Goal: Transaction & Acquisition: Purchase product/service

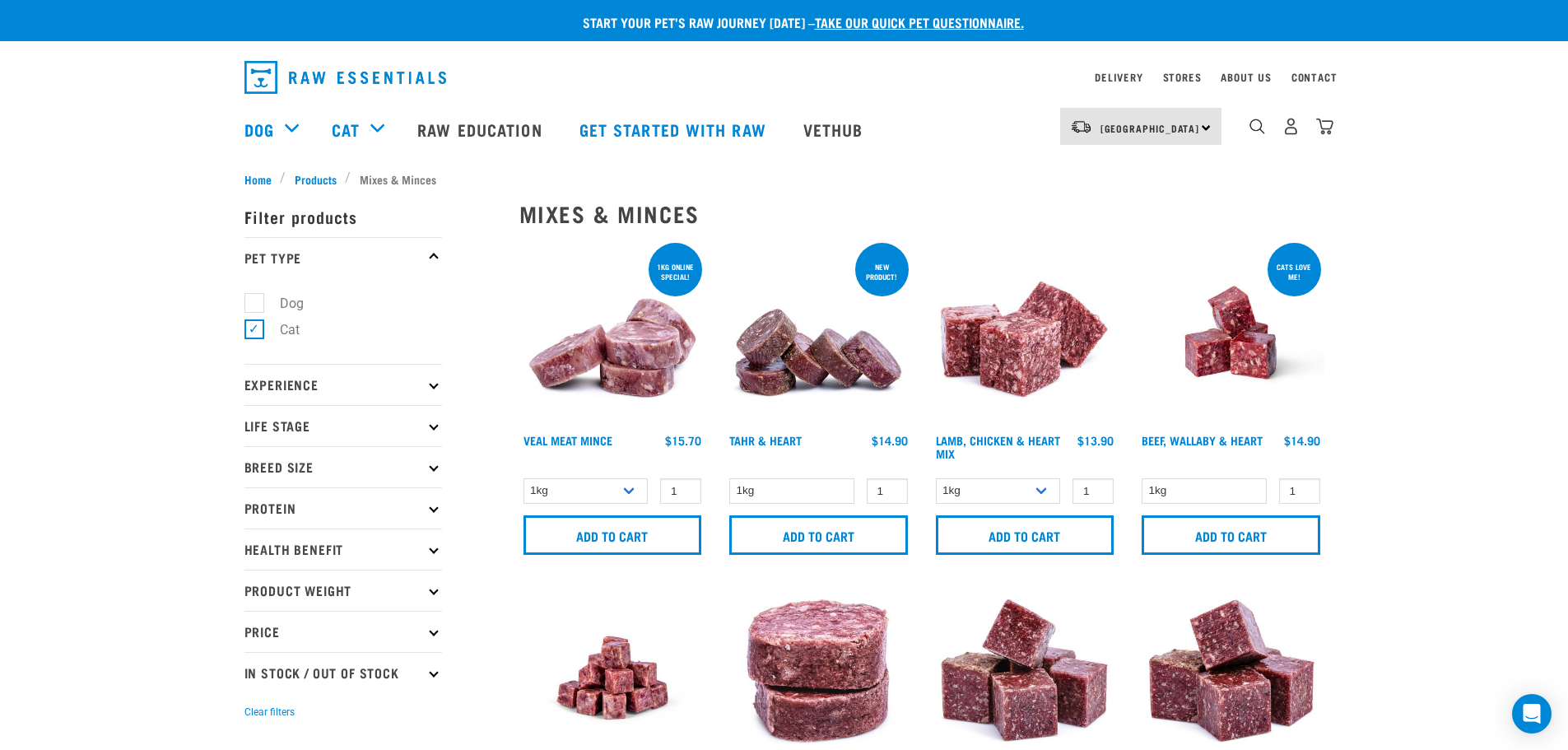
click at [607, 330] on img at bounding box center [612, 332] width 187 height 187
click at [579, 536] on input "Add to cart" at bounding box center [612, 535] width 179 height 39
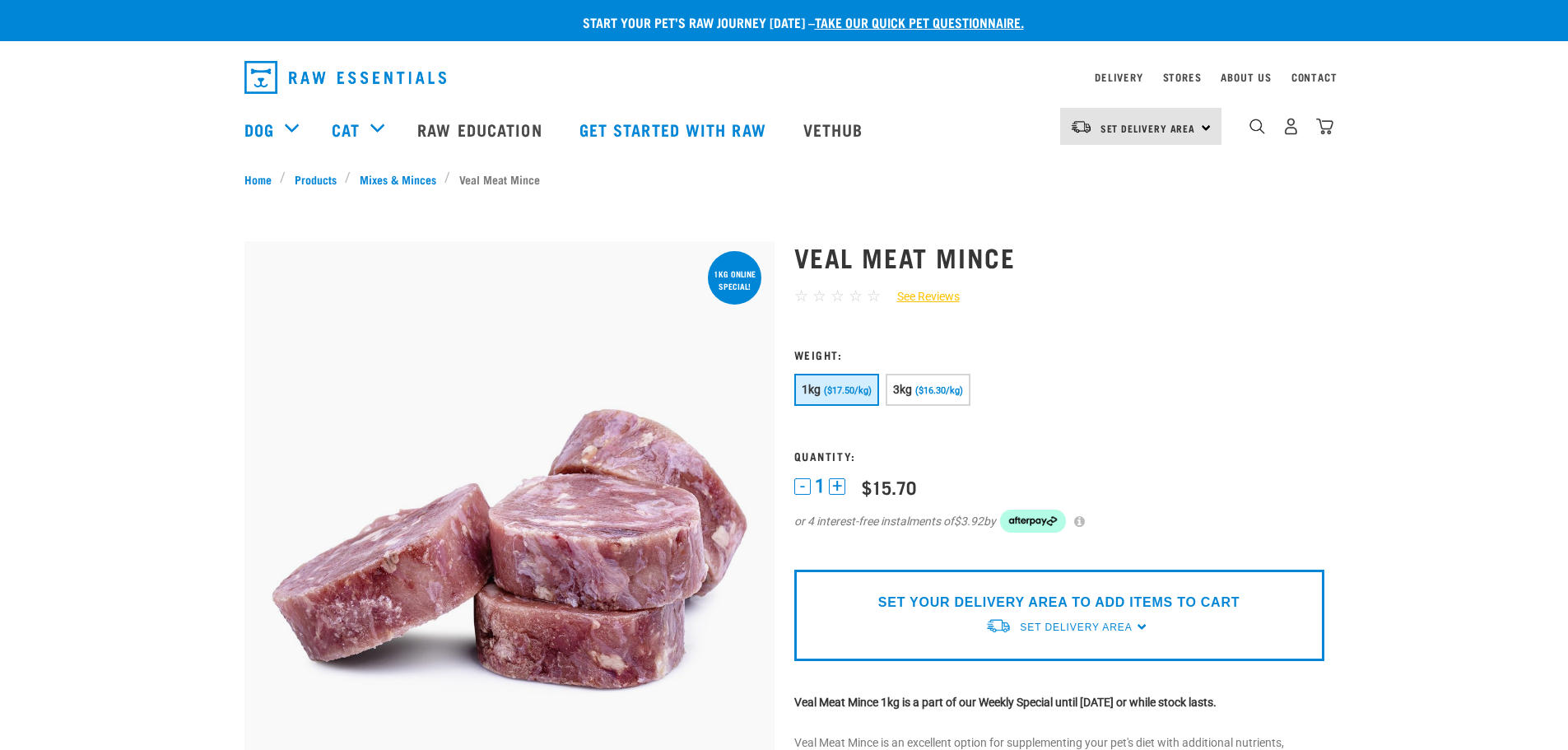
click at [840, 488] on button "+" at bounding box center [837, 487] width 17 height 17
click at [934, 392] on span "($16.30/kg)" at bounding box center [938, 390] width 48 height 10
click at [850, 382] on button "1kg ($17.50/kg)" at bounding box center [836, 390] width 84 height 32
click at [1179, 131] on span "Set Delivery Area" at bounding box center [1148, 128] width 96 height 6
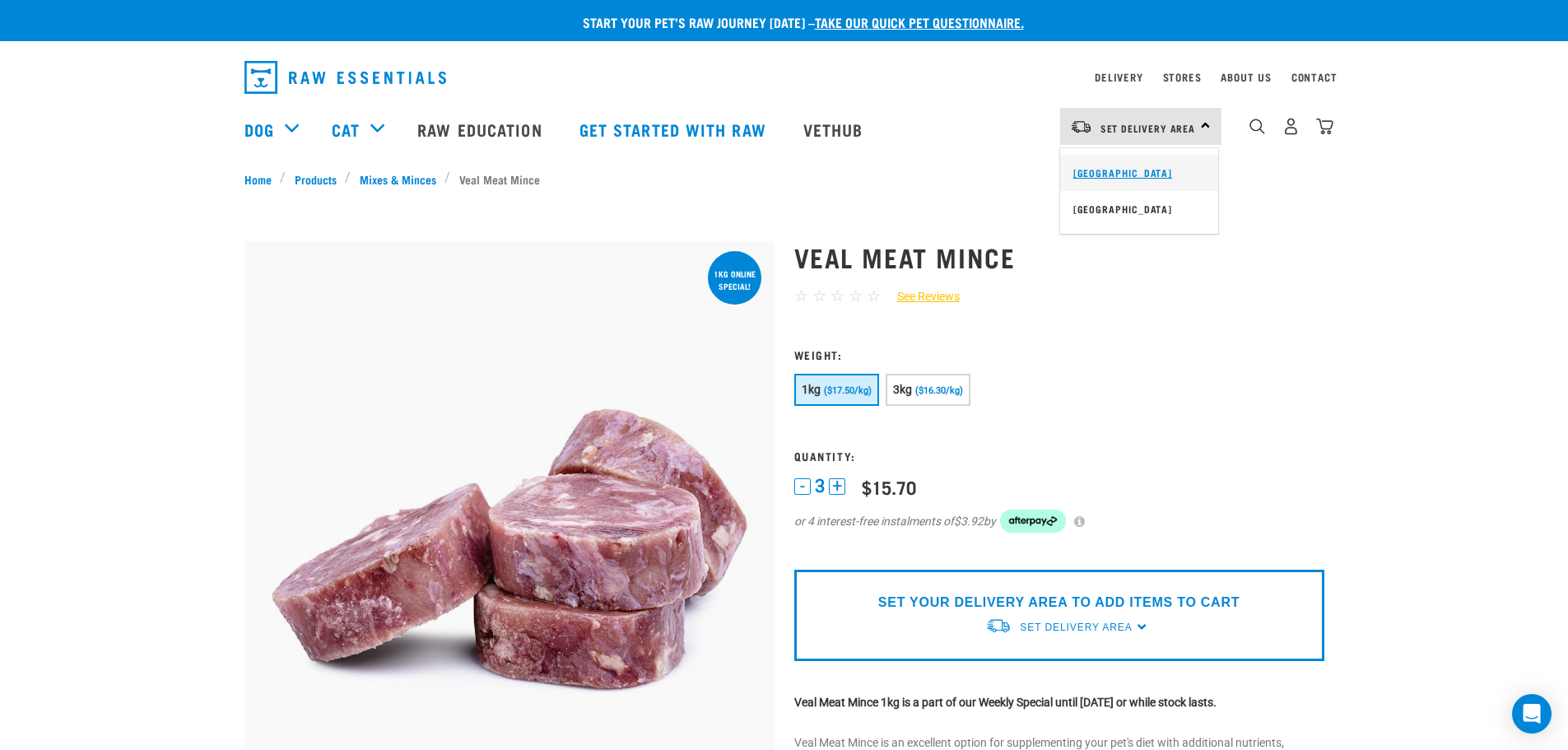
click at [1089, 173] on link "[GEOGRAPHIC_DATA]" at bounding box center [1139, 172] width 158 height 37
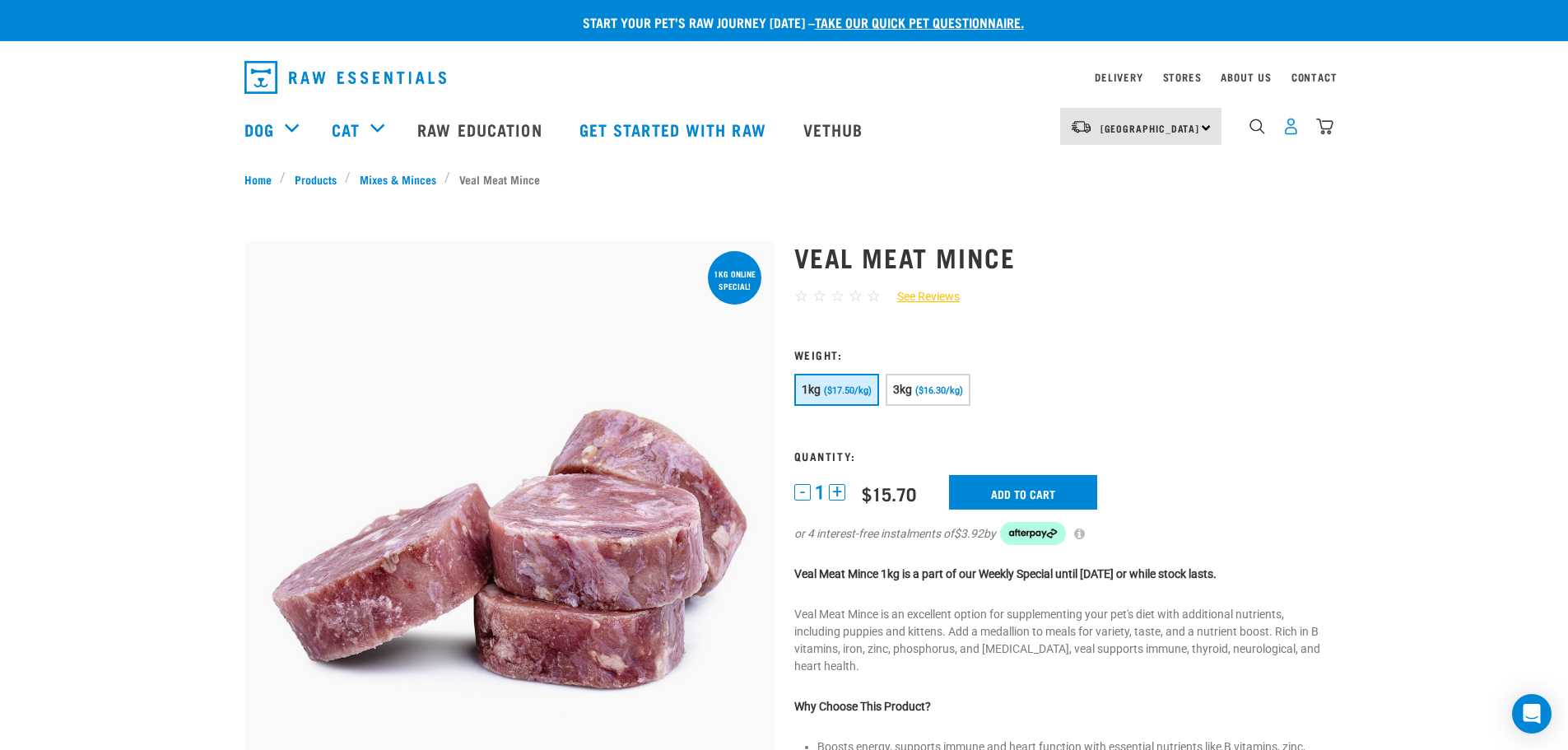
click at [1292, 131] on img "dropdown navigation" at bounding box center [1291, 127] width 17 height 17
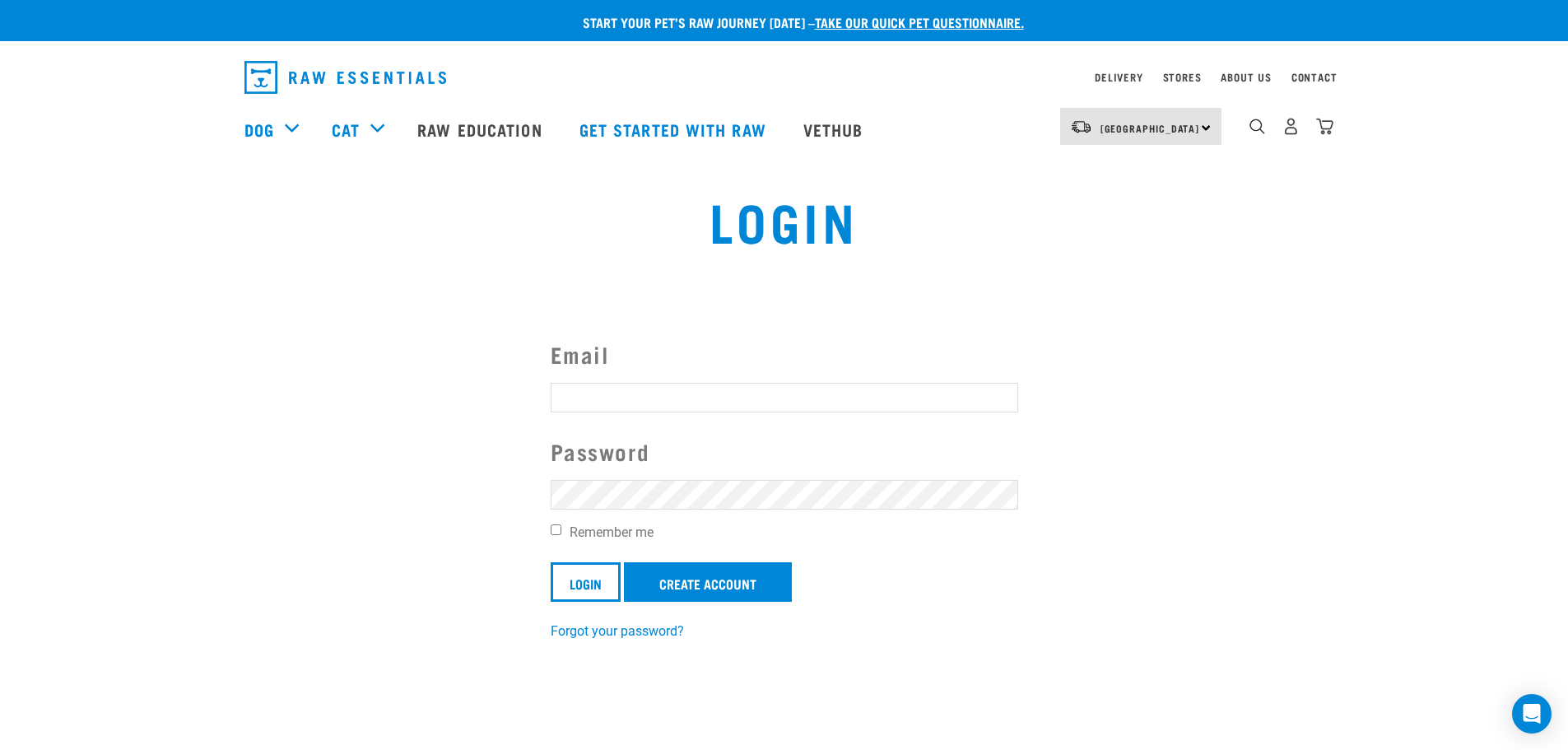
click at [604, 404] on input "Email" at bounding box center [784, 398] width 468 height 30
type input "geraldinej@xtra.co.nz"
click at [604, 583] on input "Login" at bounding box center [585, 582] width 70 height 39
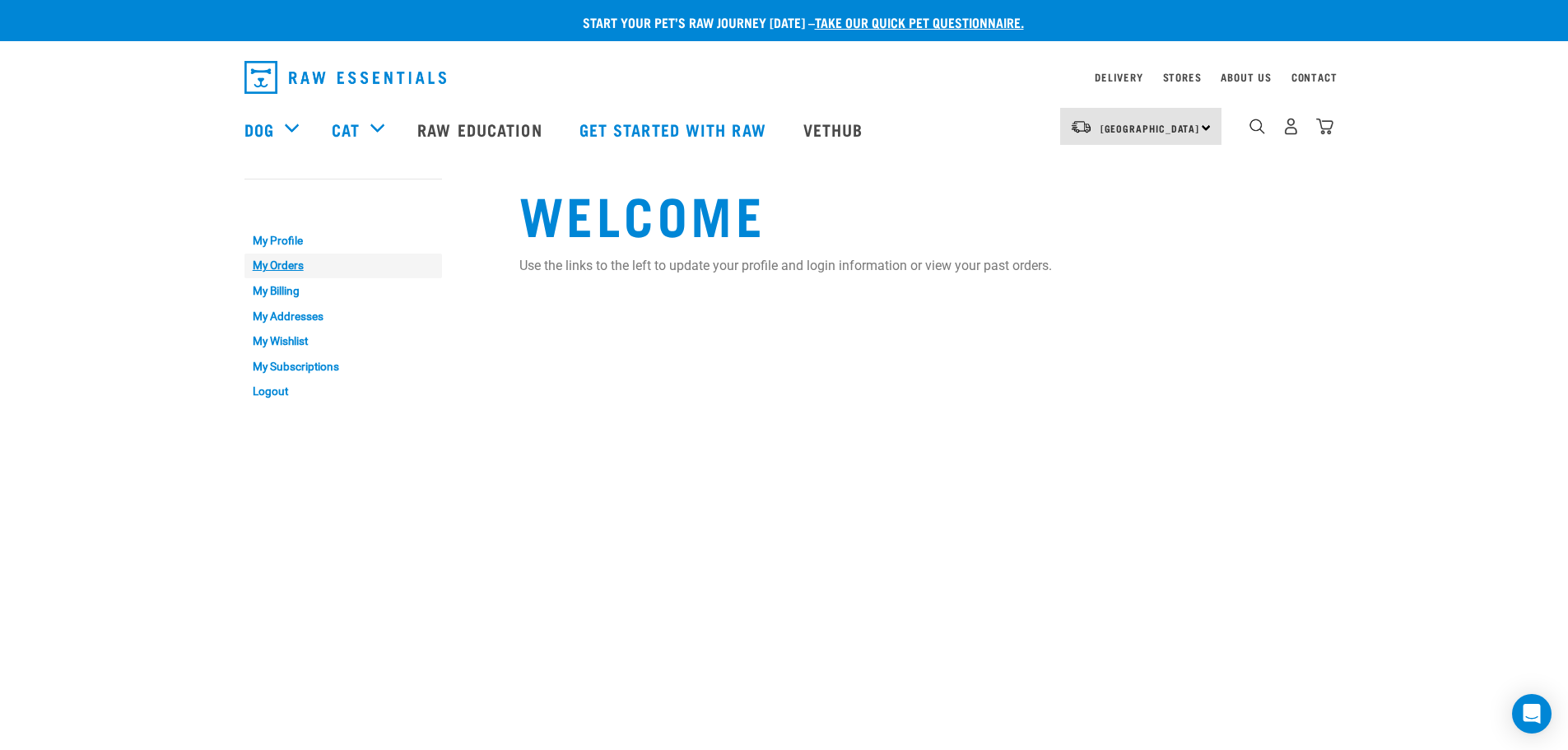
click at [275, 266] on link "My Orders" at bounding box center [343, 265] width 198 height 25
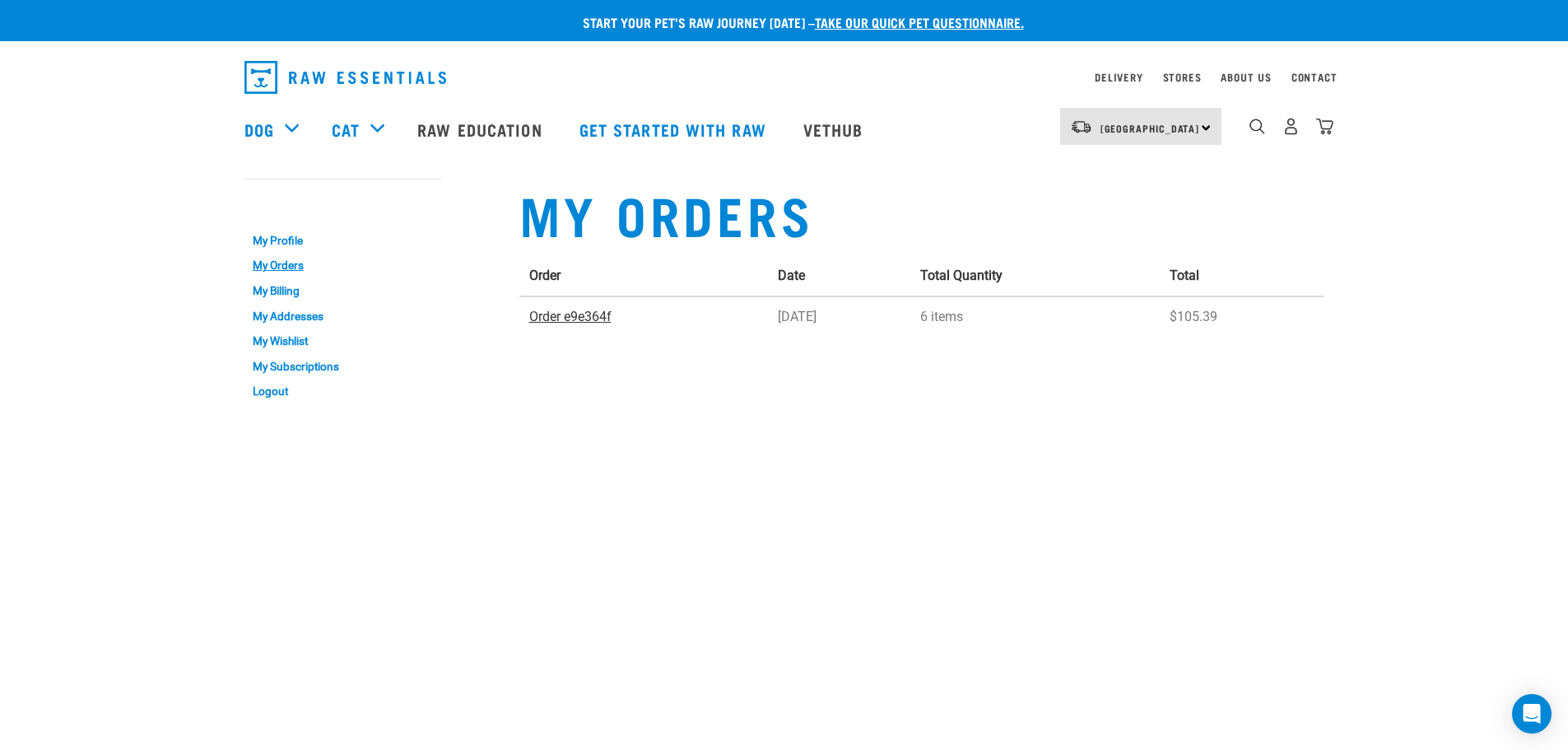
click at [583, 320] on link "Order e9e364f" at bounding box center [571, 316] width 82 height 16
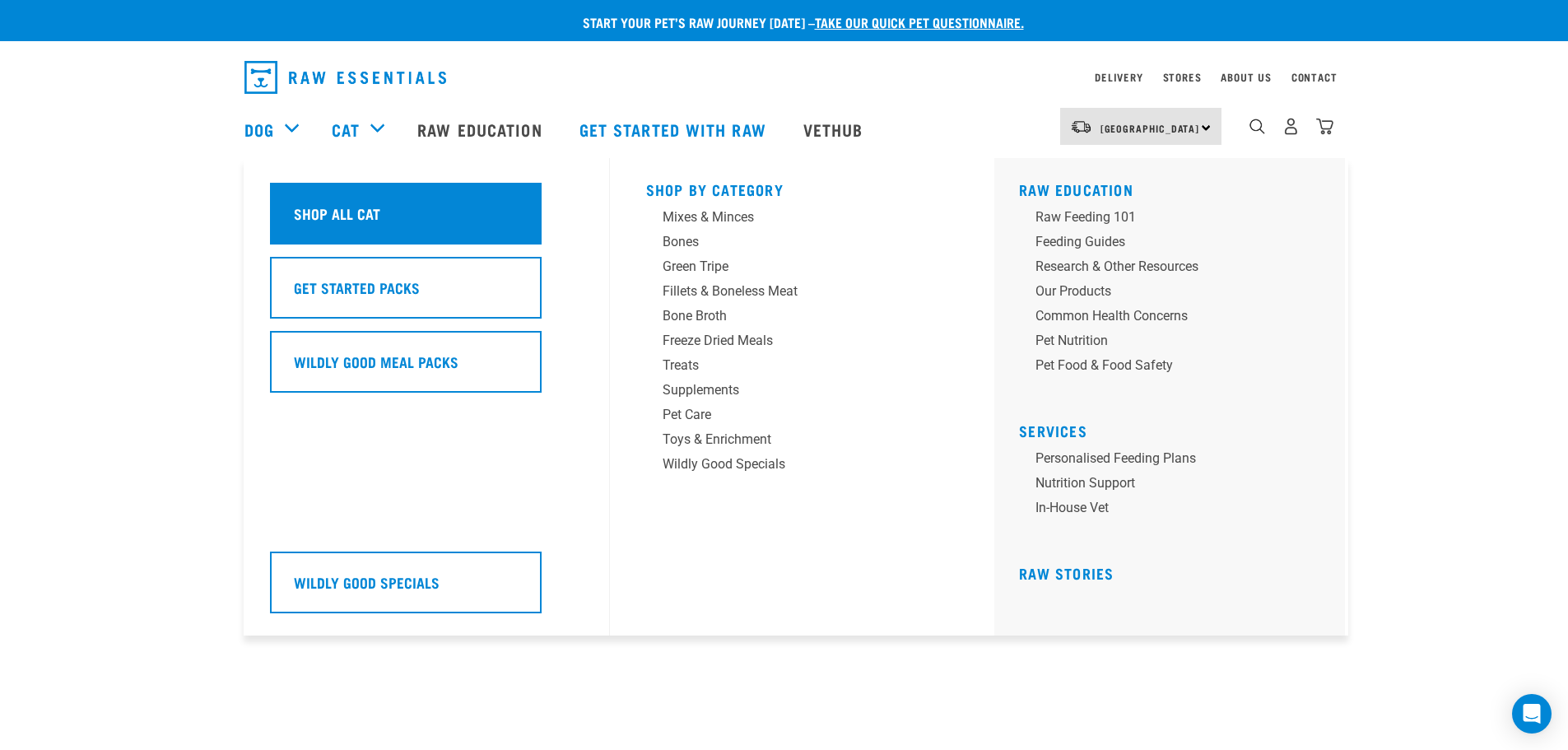
click at [348, 204] on h5 "Shop All Cat" at bounding box center [336, 213] width 86 height 22
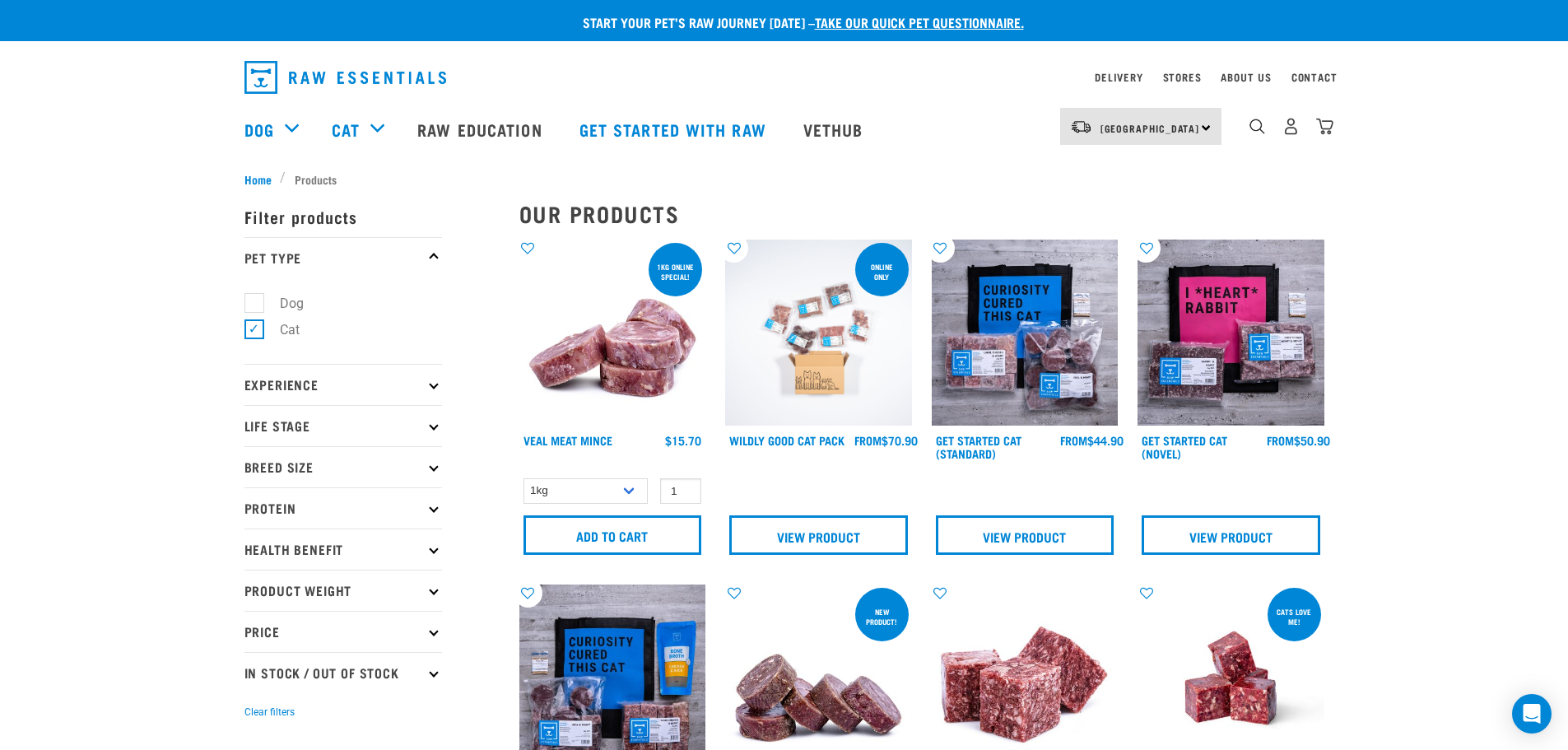
click at [610, 366] on img at bounding box center [612, 332] width 187 height 187
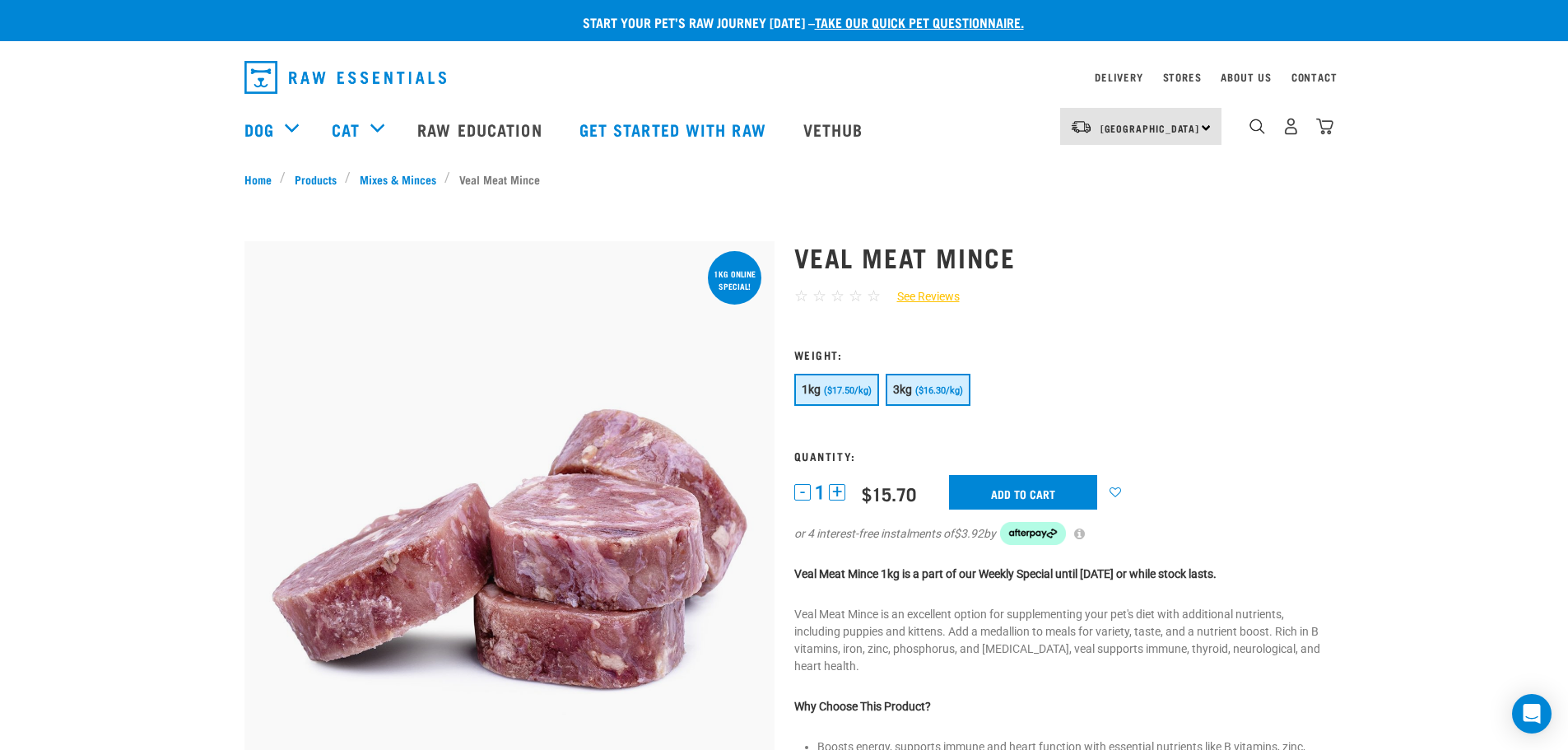
drag, startPoint x: 937, startPoint y: 390, endPoint x: 948, endPoint y: 389, distance: 11.0
click at [937, 390] on span "($16.30/kg)" at bounding box center [938, 390] width 48 height 10
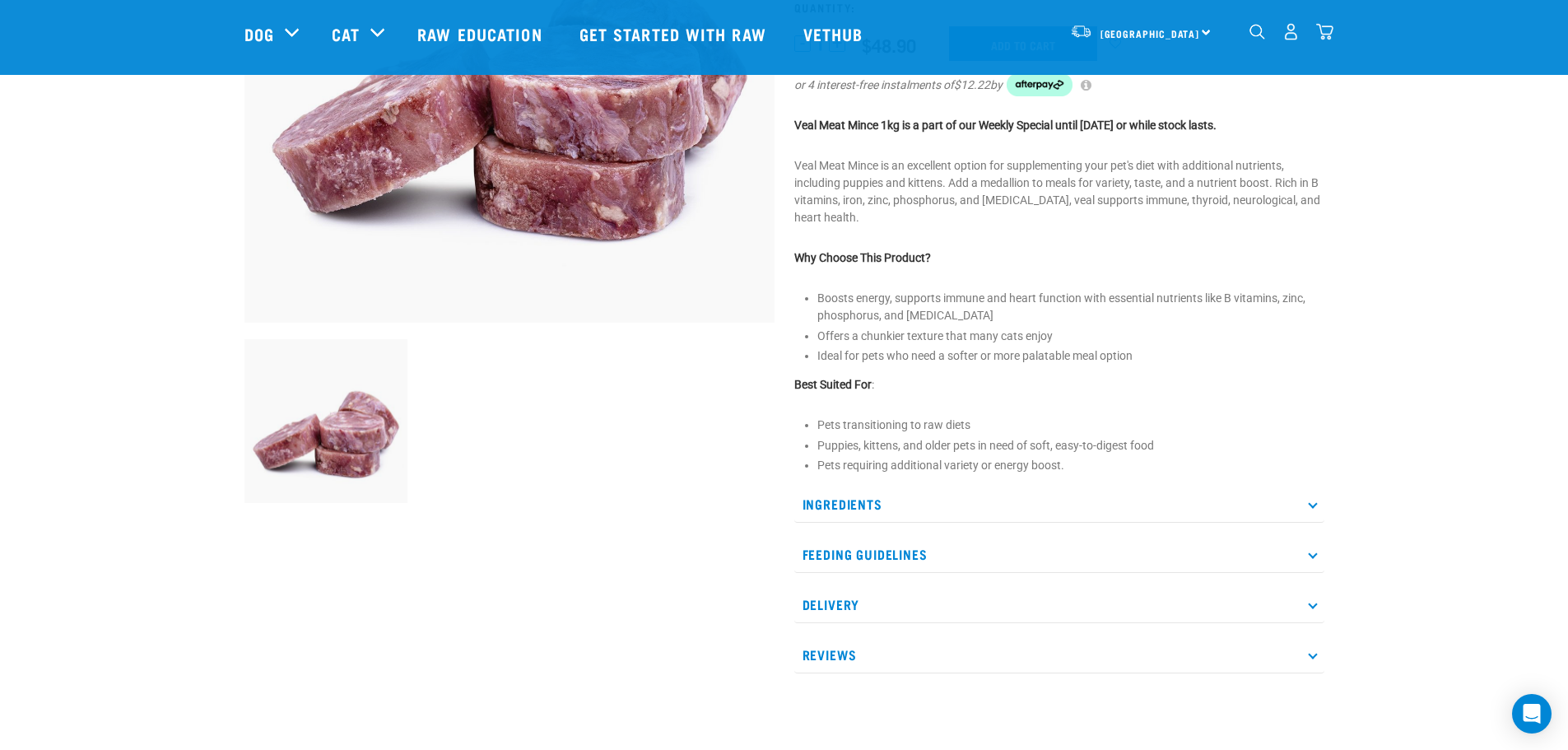
scroll to position [329, 0]
click at [1038, 497] on p "Ingredients" at bounding box center [1058, 502] width 530 height 38
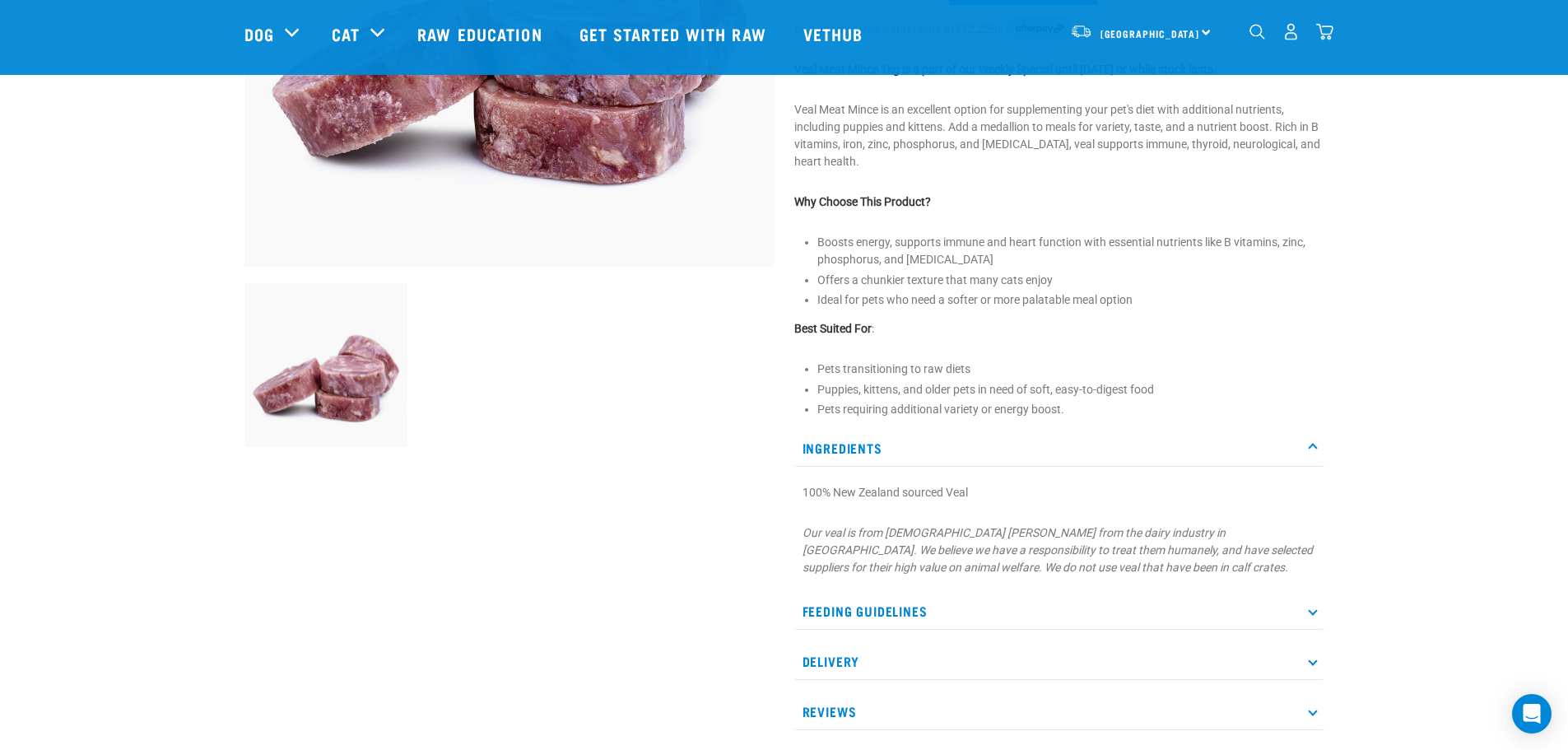
scroll to position [494, 0]
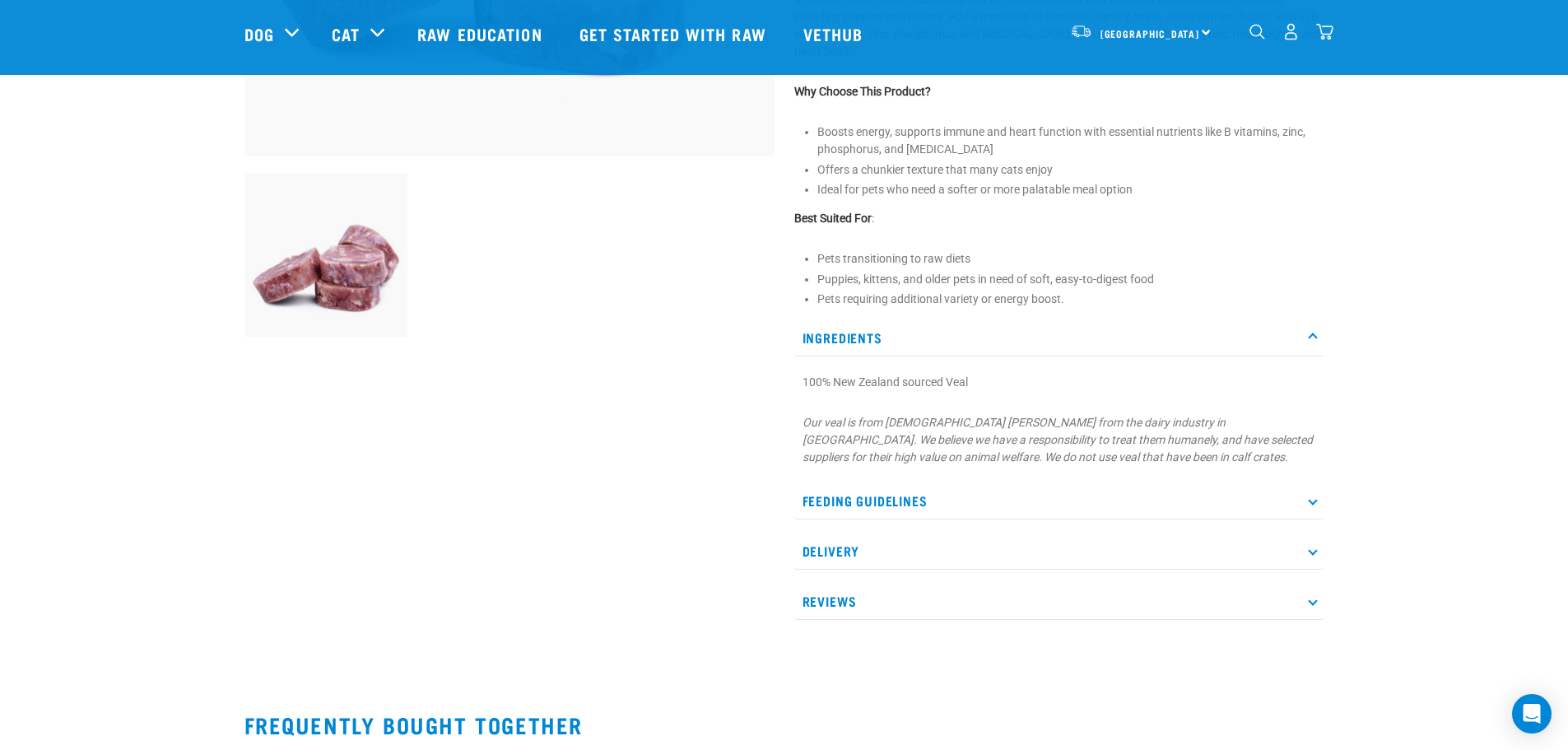
click at [1182, 503] on p "Feeding Guidelines" at bounding box center [1058, 501] width 530 height 38
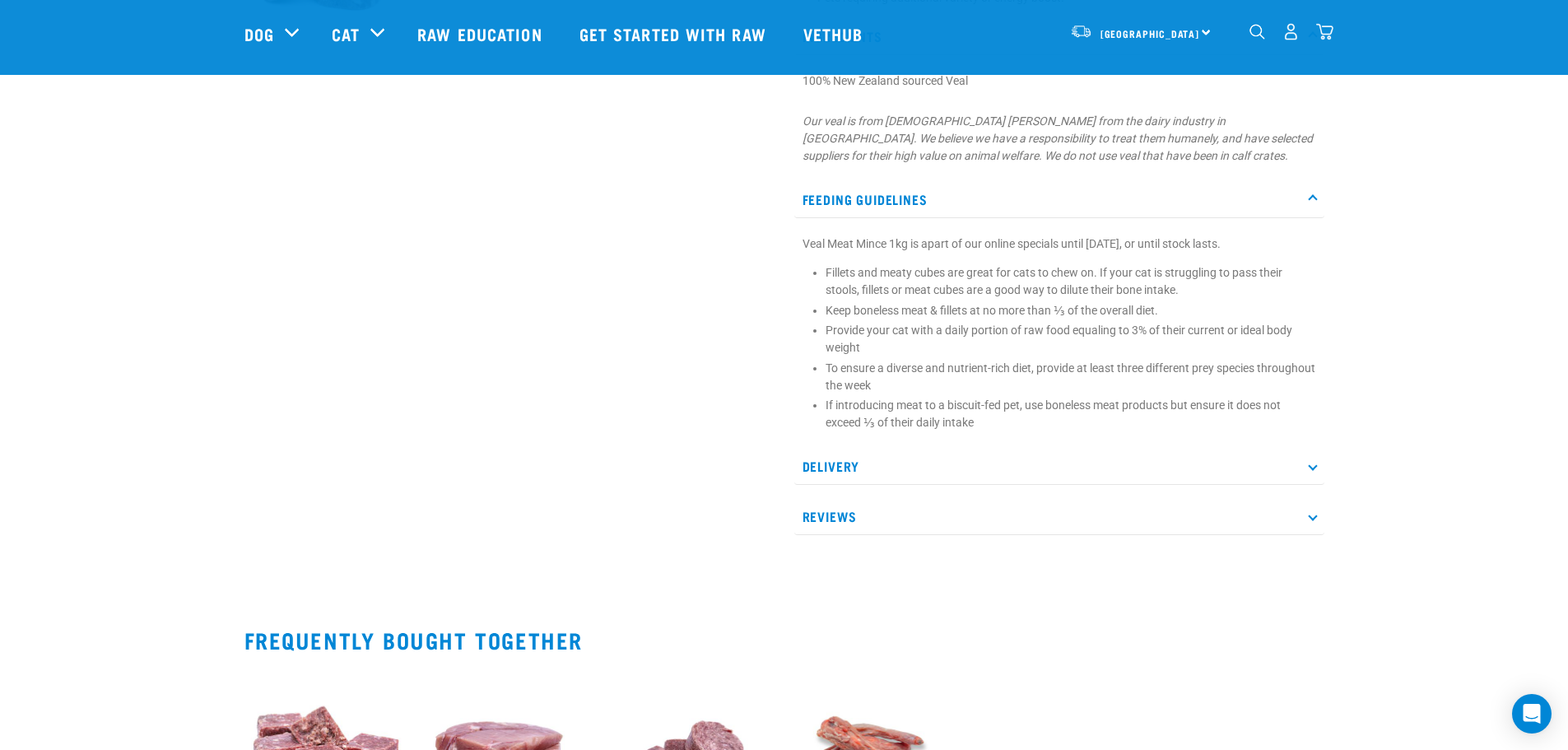
scroll to position [823, 0]
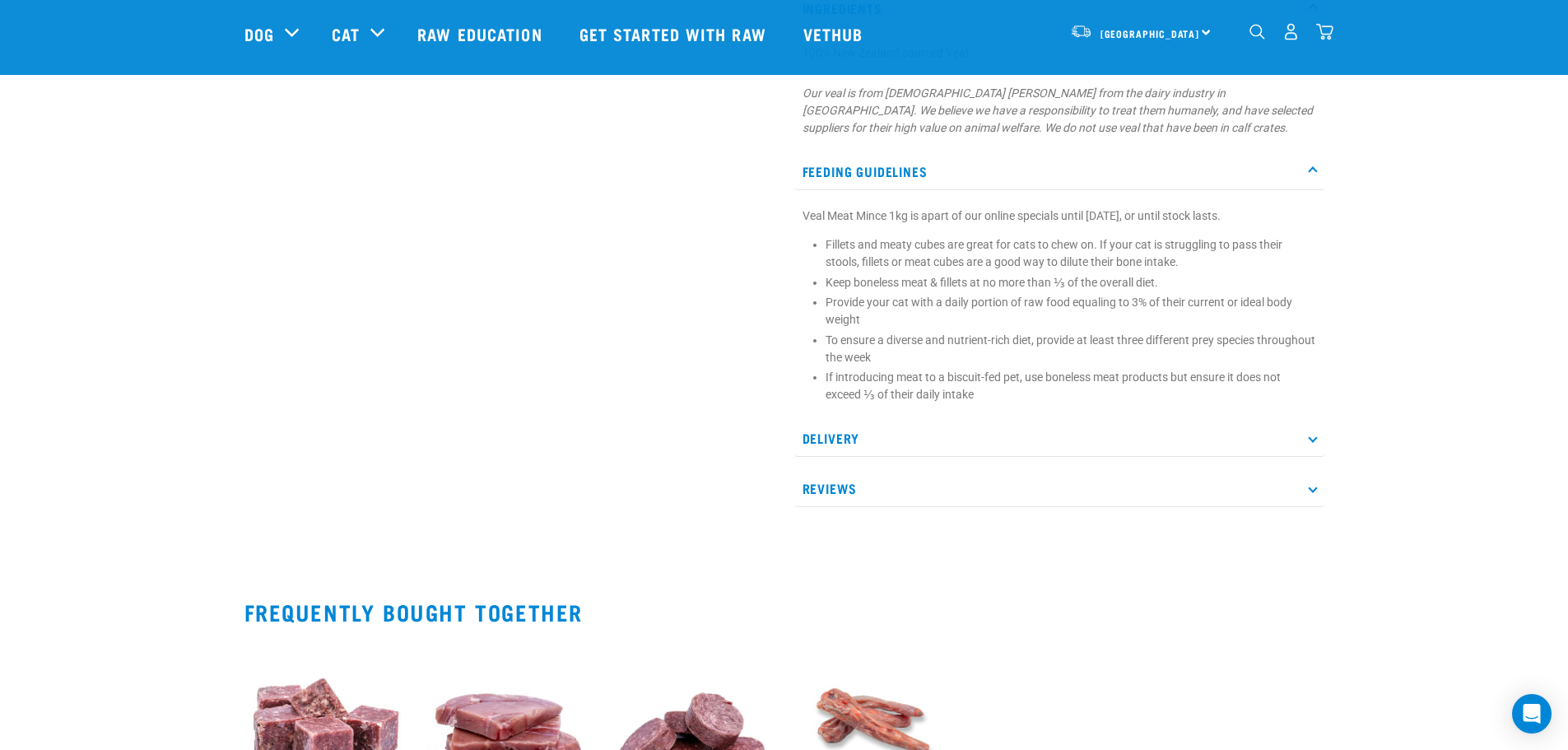
click at [1239, 443] on p "Delivery" at bounding box center [1058, 439] width 530 height 38
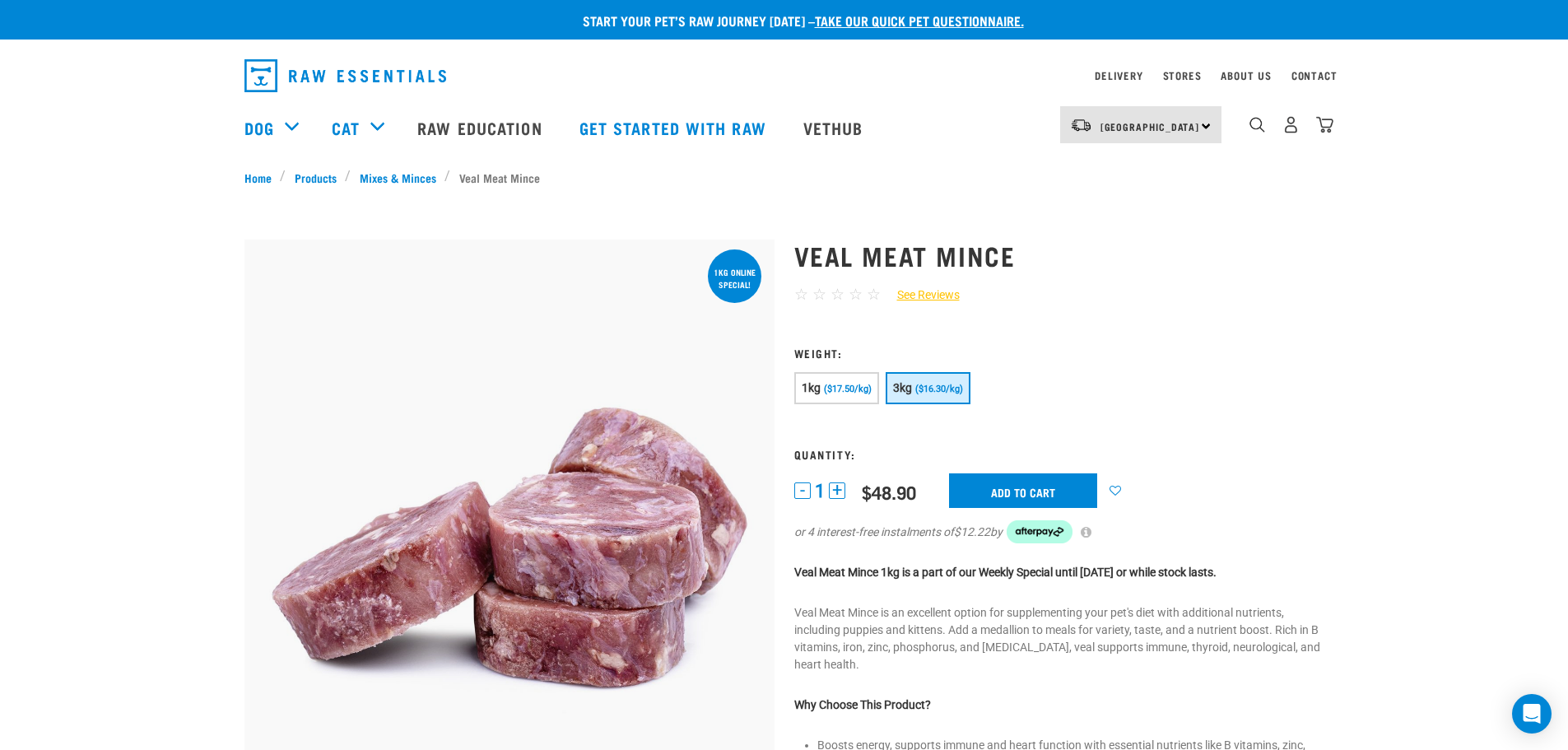
scroll to position [0, 0]
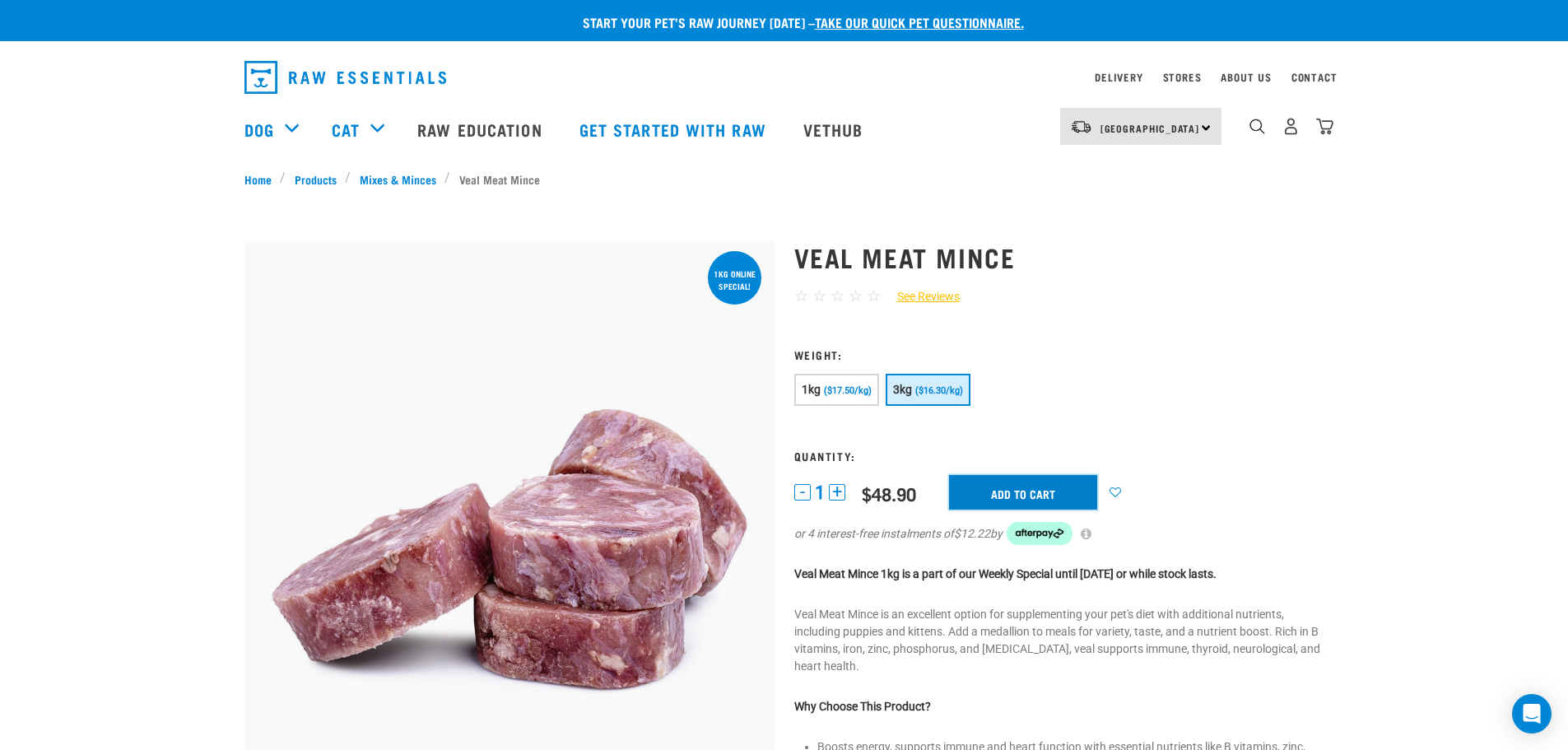
click at [1063, 489] on input "Add to cart" at bounding box center [1023, 492] width 148 height 35
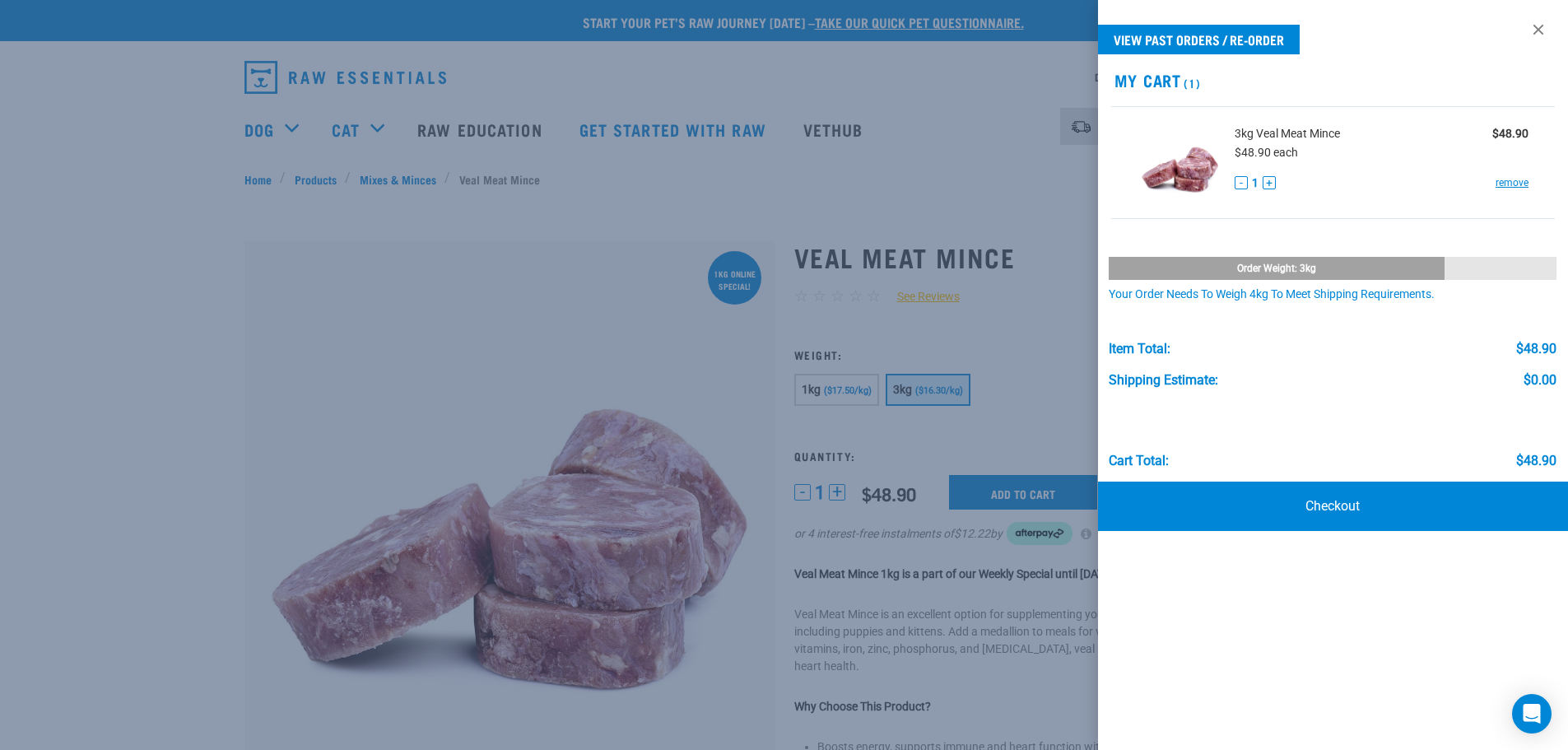
click at [361, 129] on div at bounding box center [784, 375] width 1568 height 750
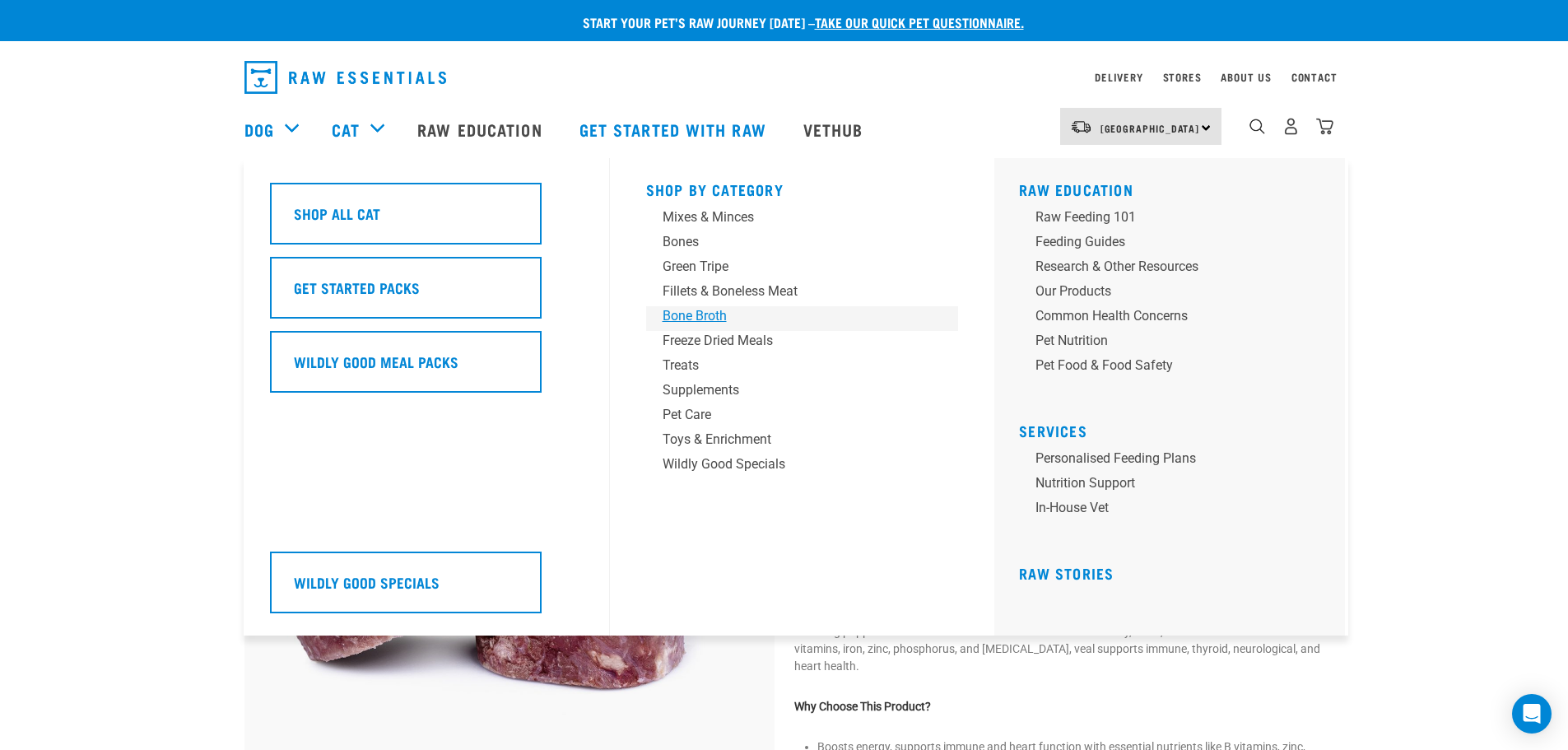
click at [685, 317] on div "Bone Broth" at bounding box center [791, 316] width 257 height 20
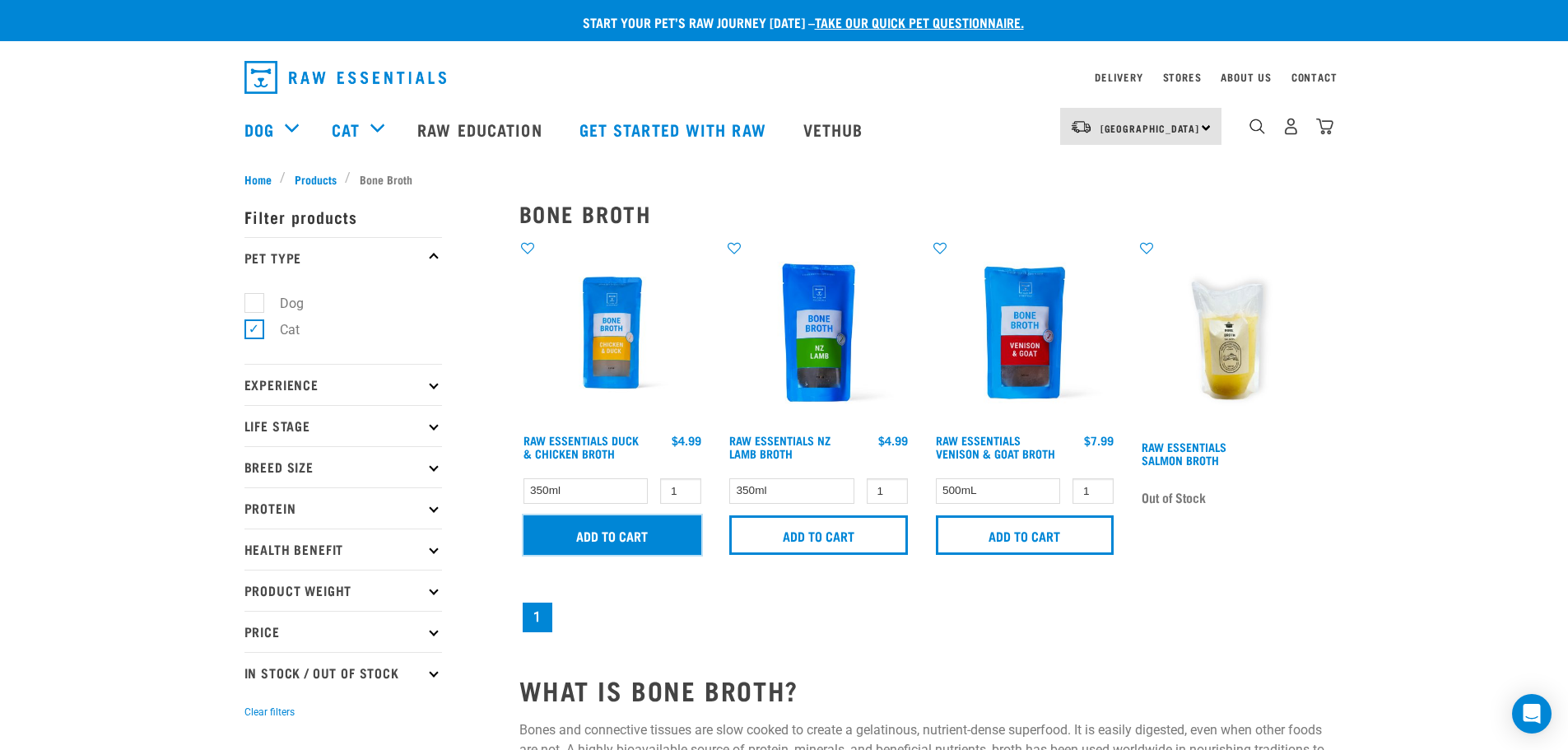
click at [607, 534] on input "Add to cart" at bounding box center [612, 535] width 179 height 39
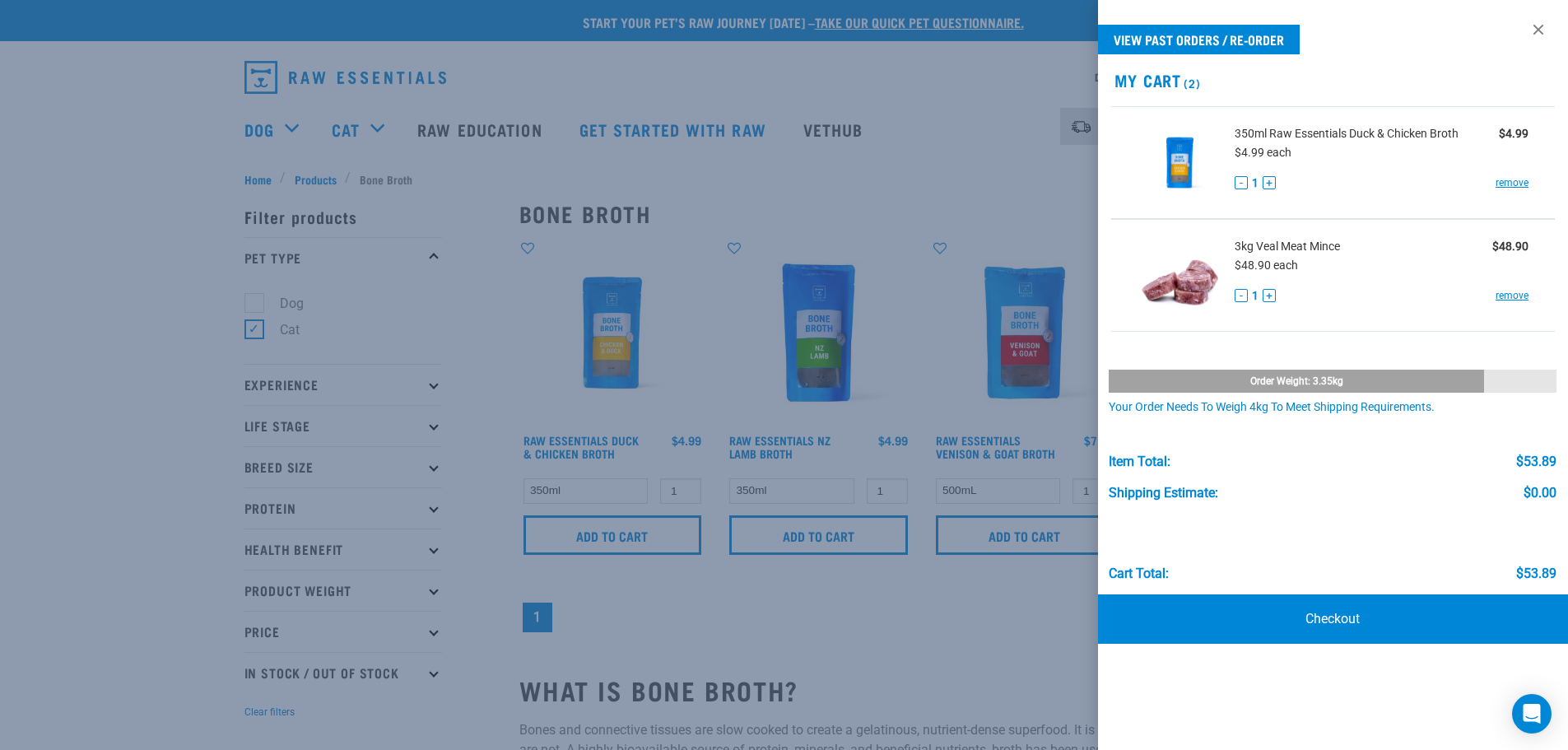
click at [346, 127] on div at bounding box center [784, 375] width 1568 height 750
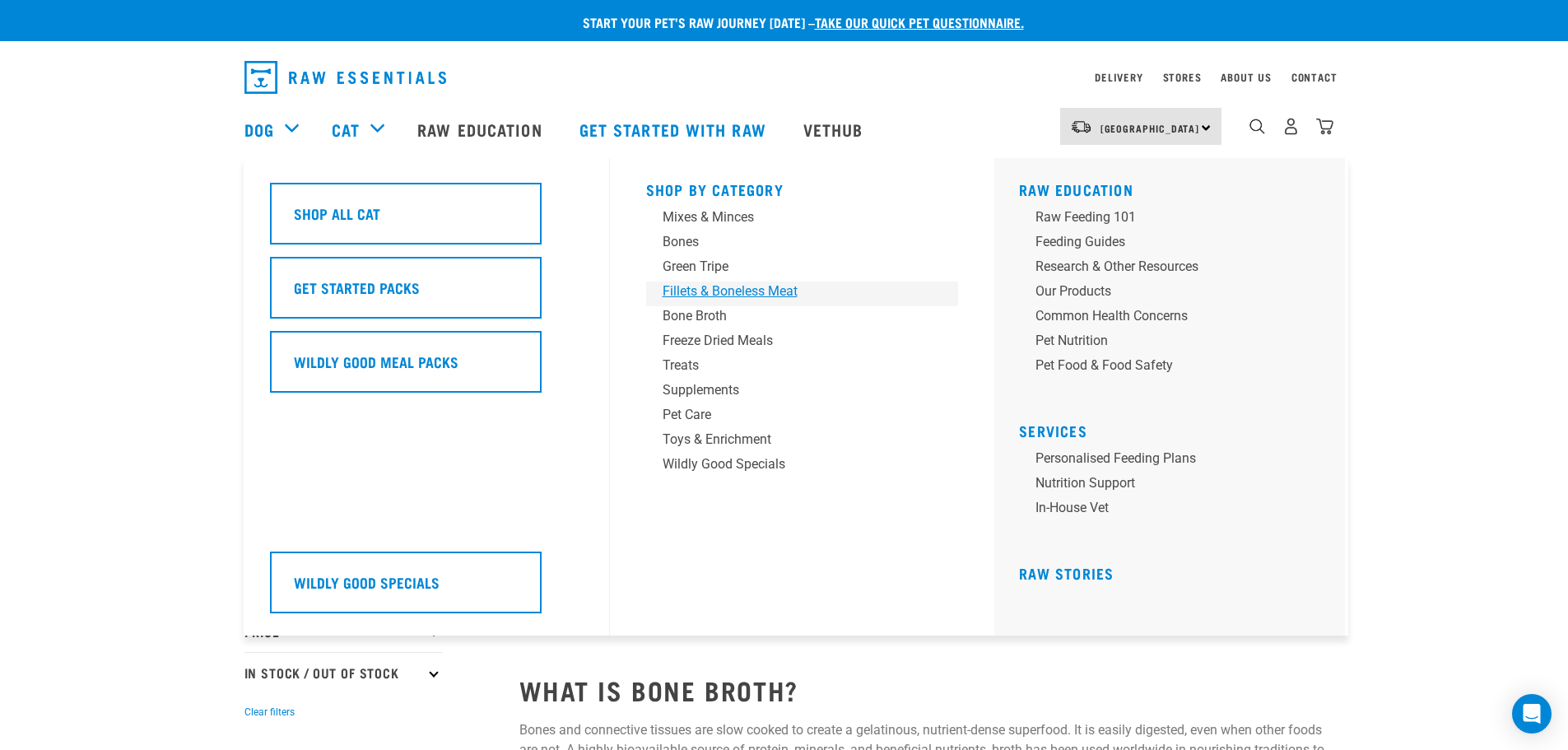
click at [724, 293] on div "Fillets & Boneless Meat" at bounding box center [791, 291] width 257 height 20
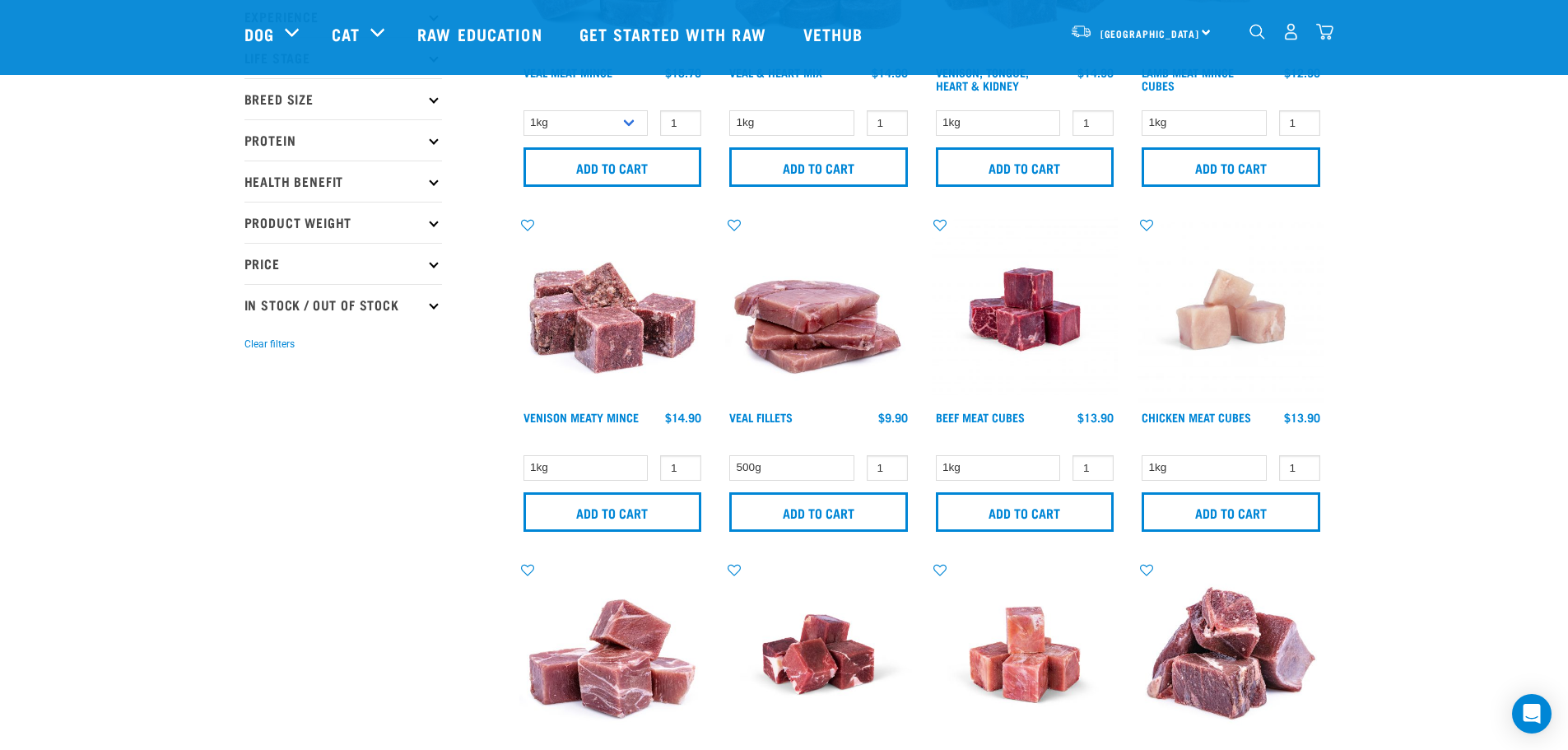
scroll to position [329, 0]
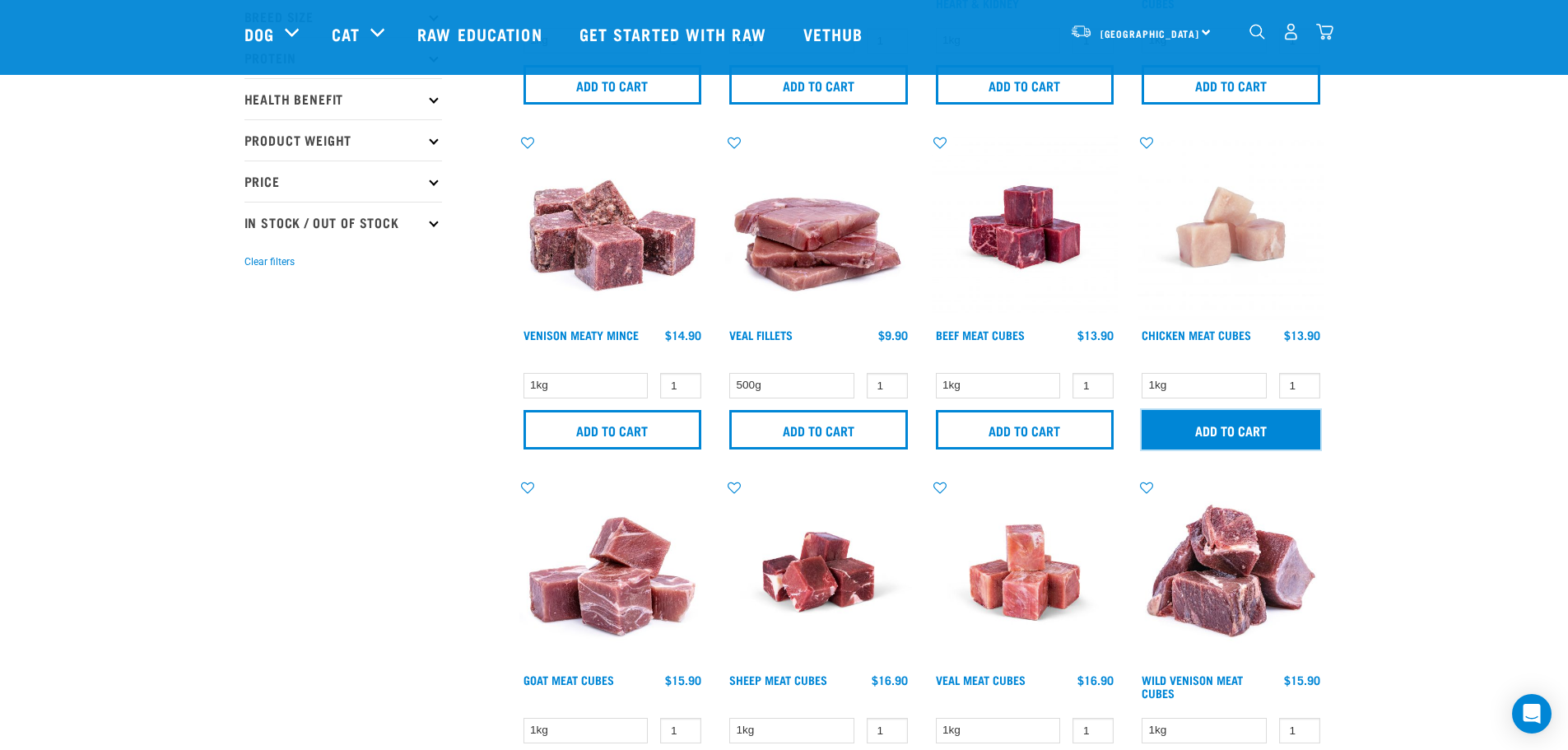
click at [1241, 432] on input "Add to cart" at bounding box center [1231, 429] width 179 height 39
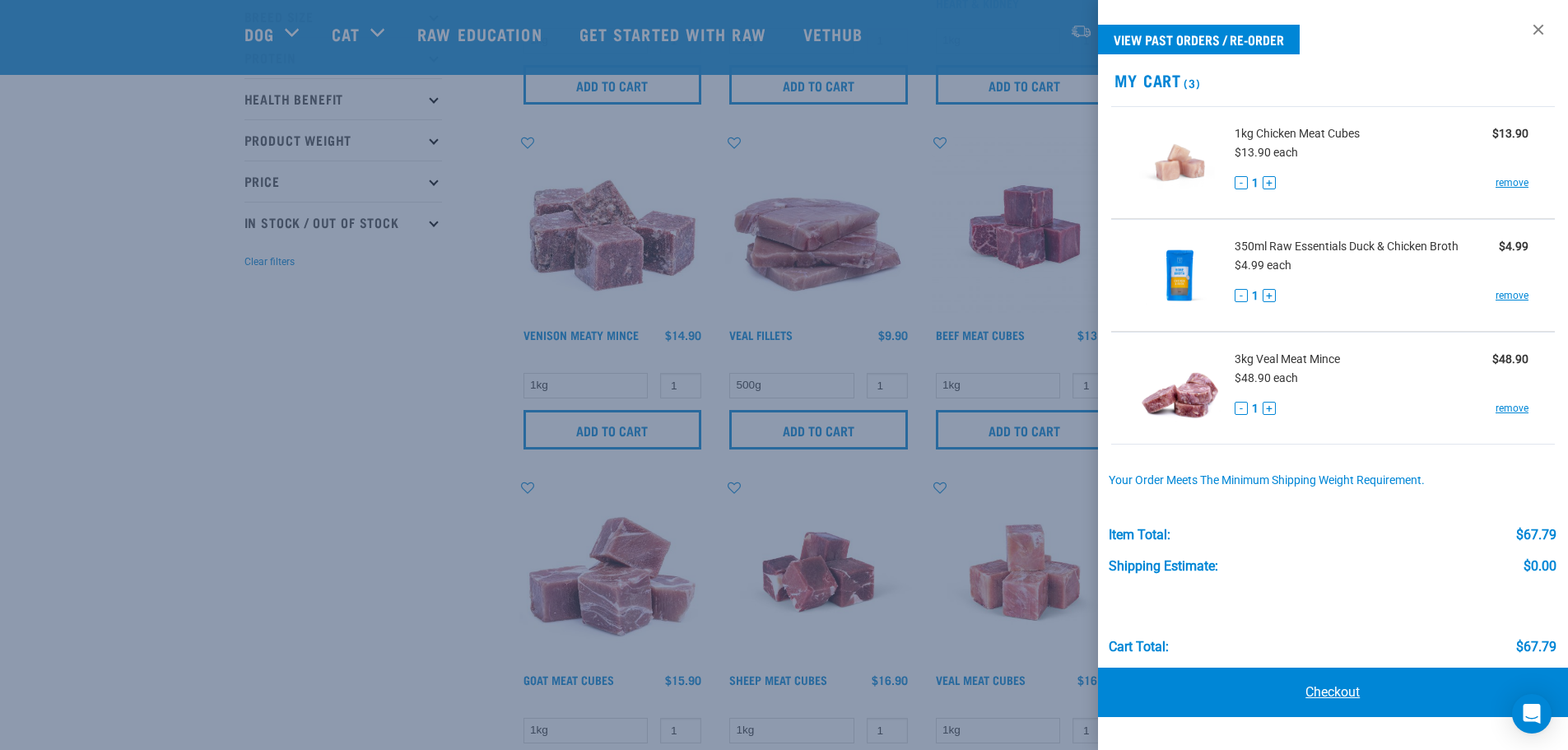
click at [1332, 691] on link "Checkout" at bounding box center [1333, 692] width 470 height 50
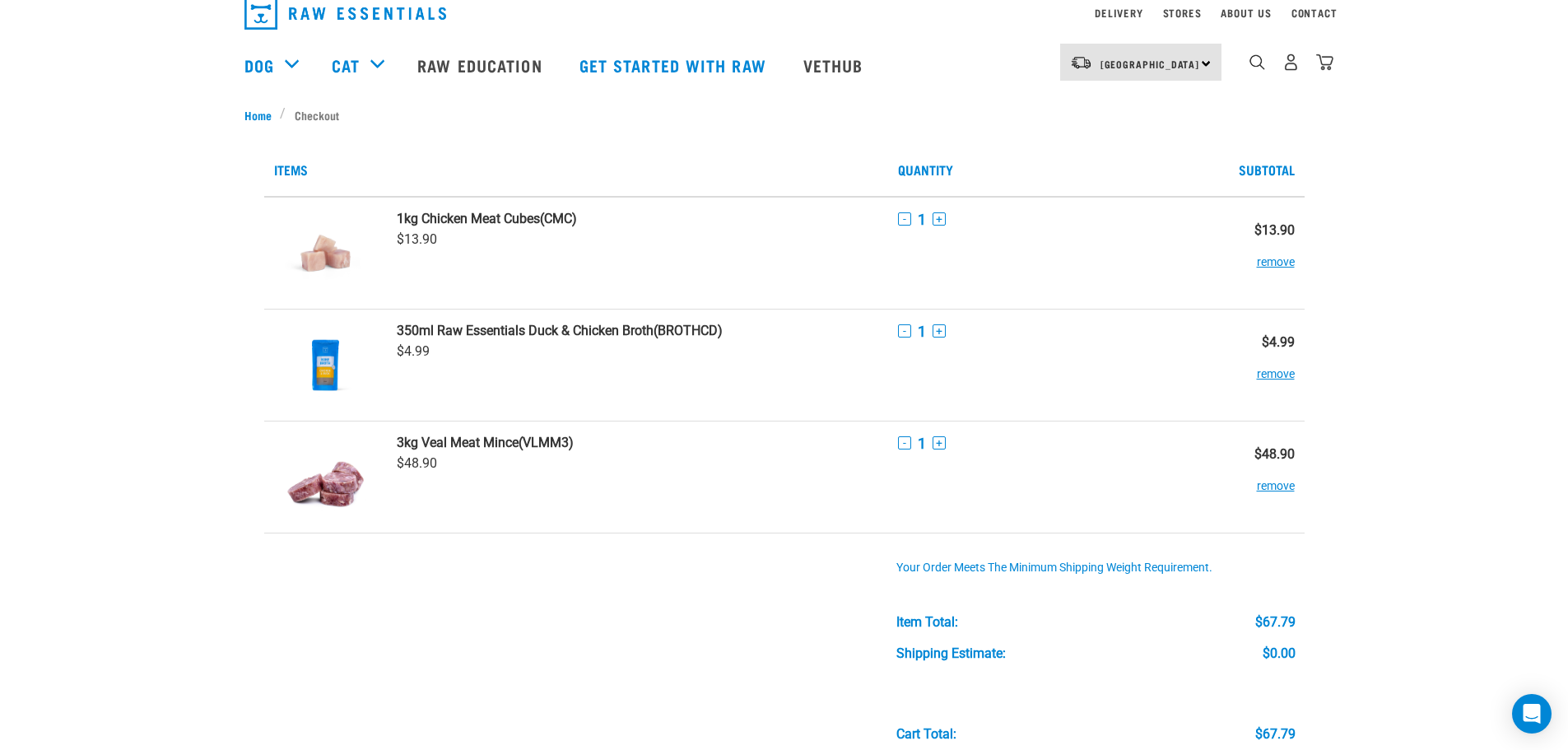
scroll to position [247, 0]
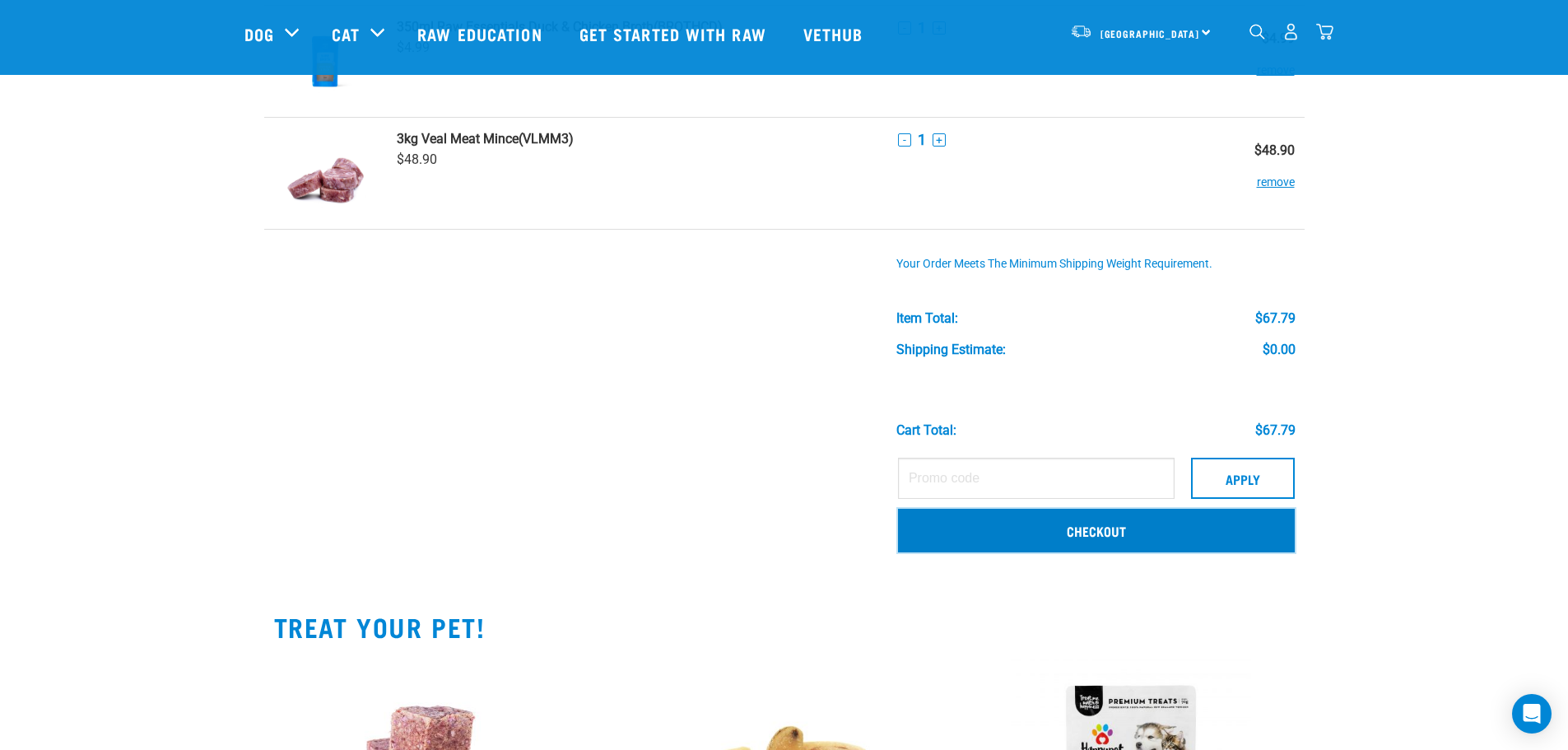
click at [1099, 536] on link "Checkout" at bounding box center [1096, 531] width 396 height 43
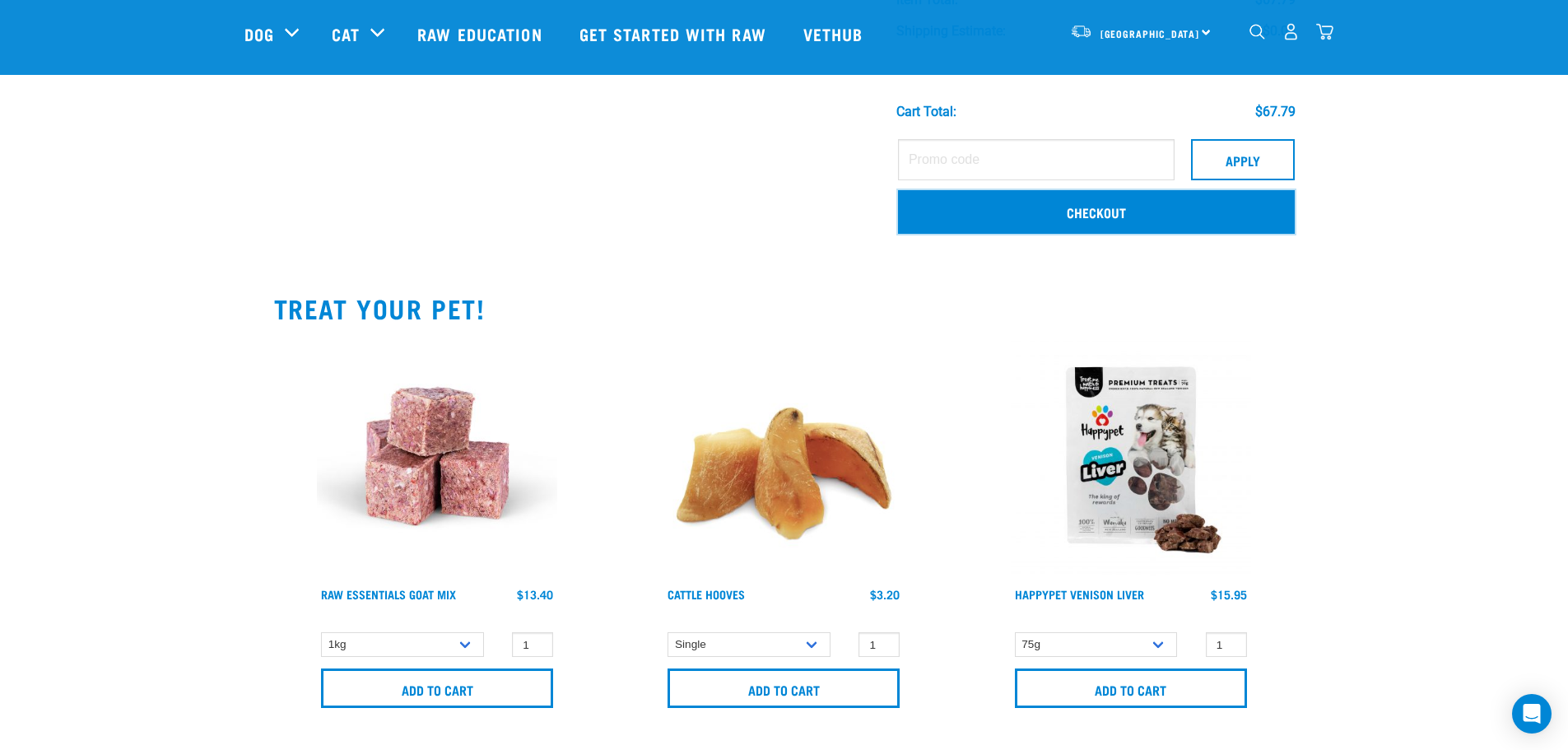
scroll to position [577, 0]
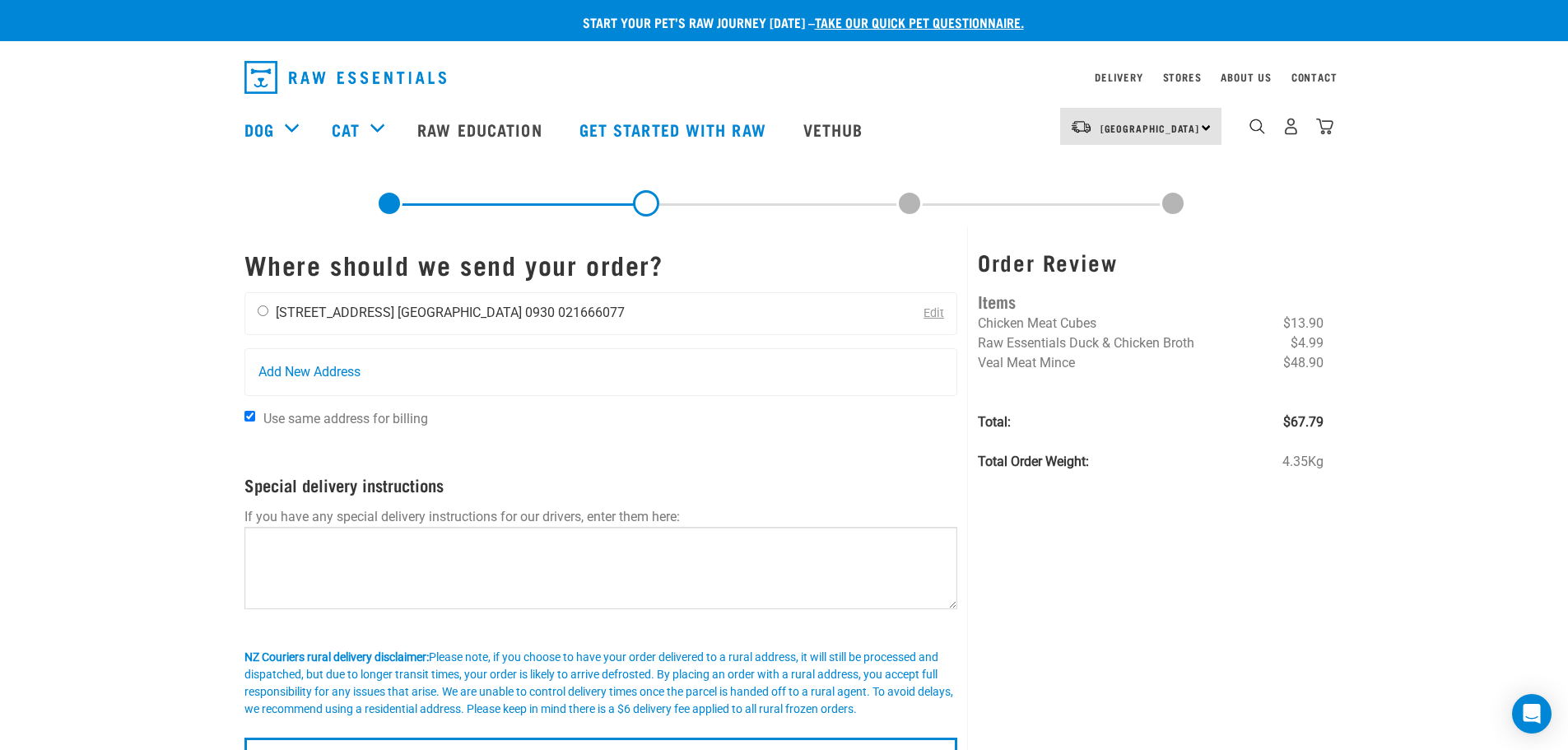
click at [264, 313] on input "radio" at bounding box center [262, 310] width 10 height 10
radio input "true"
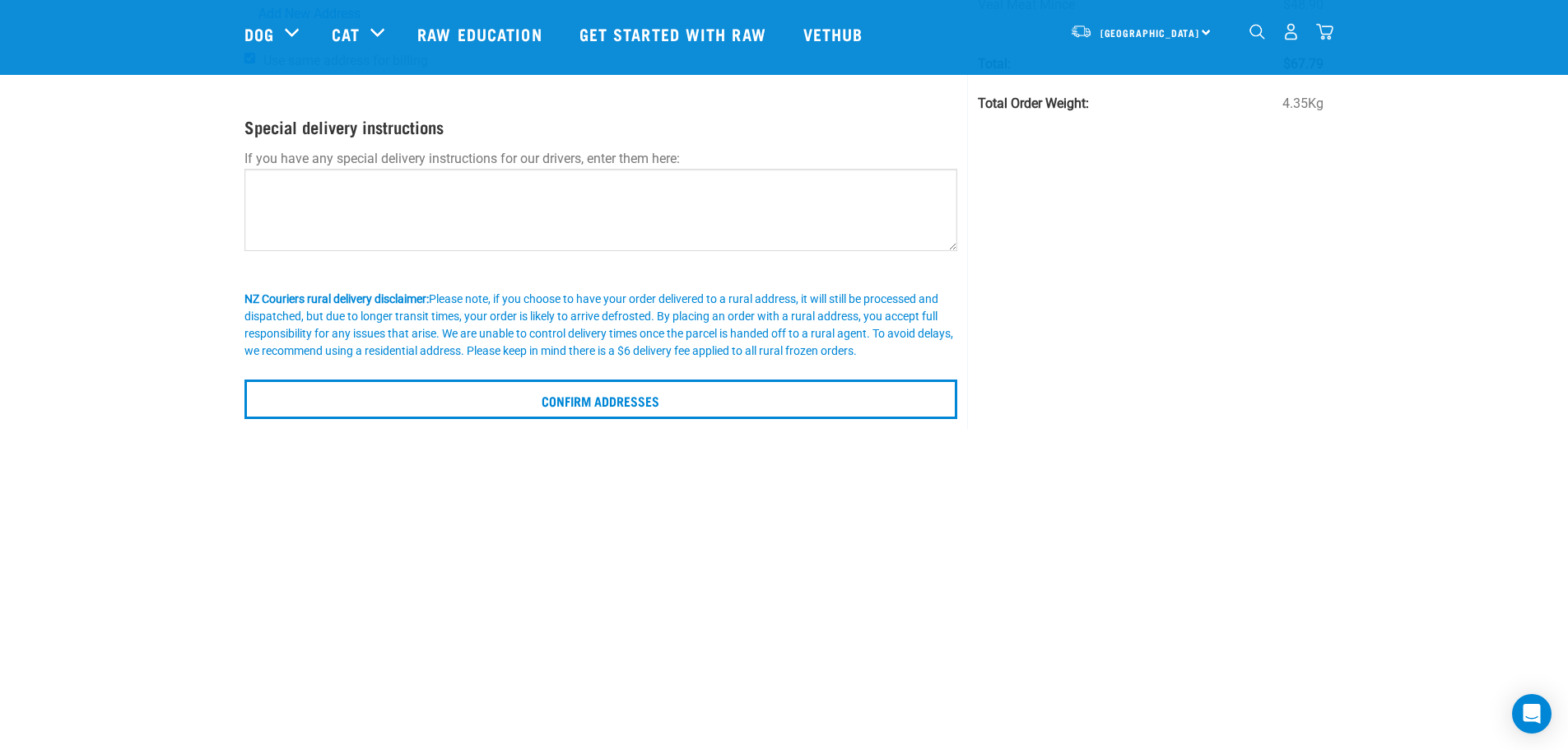
scroll to position [247, 0]
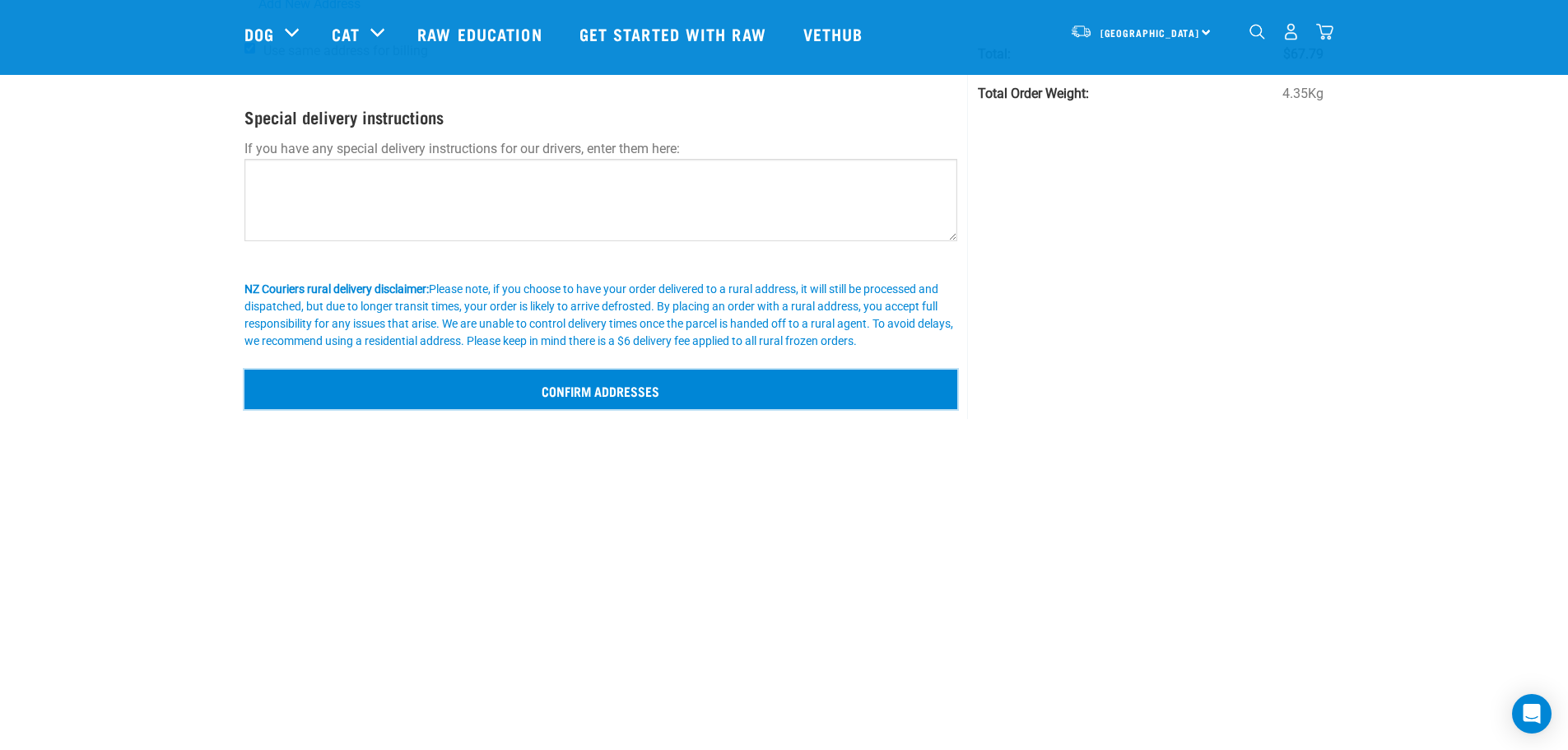
click at [635, 391] on input "Confirm addresses" at bounding box center [601, 389] width 713 height 39
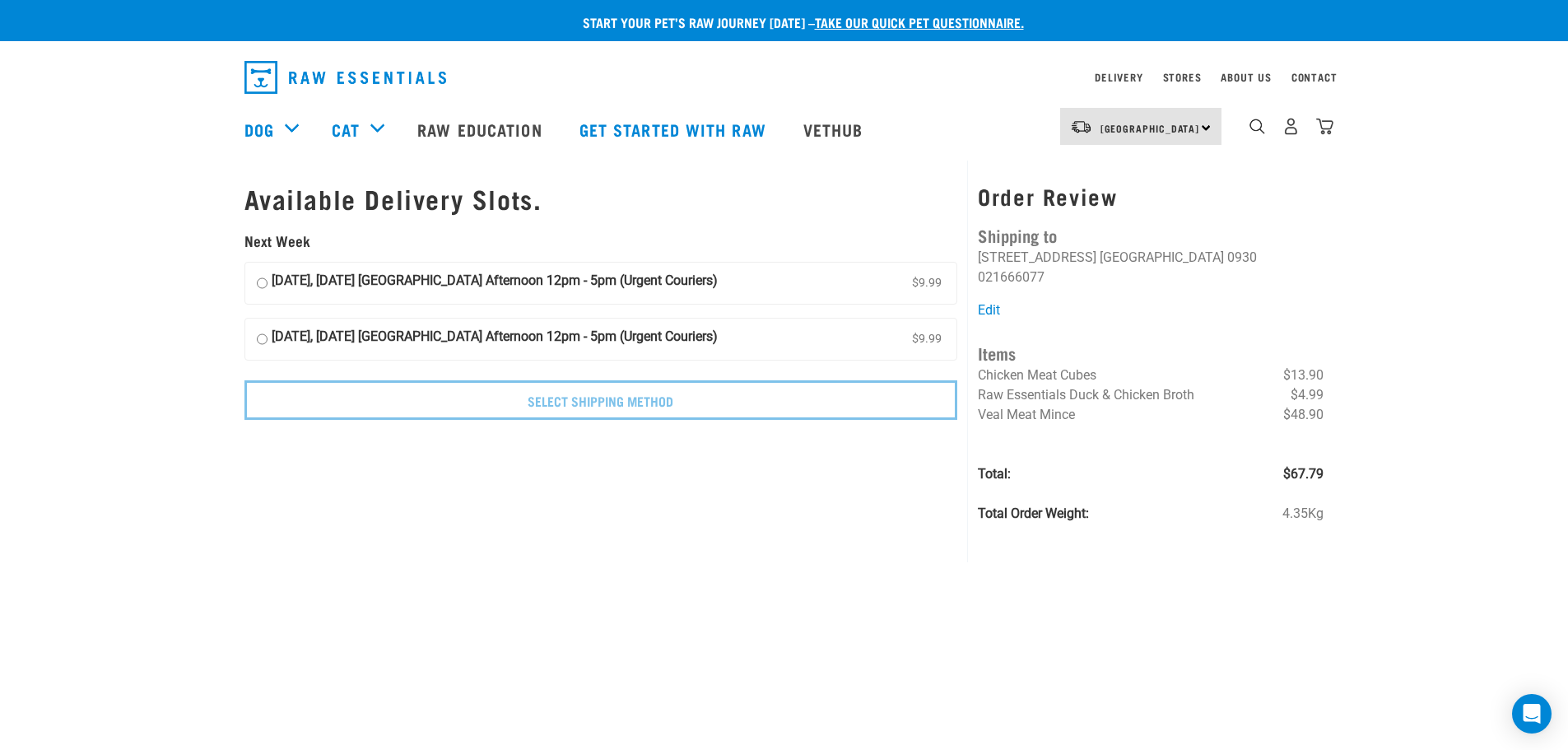
click at [412, 287] on strong "03 September, Wednesday Auckland Afternoon 12pm - 5pm (Urgent Couriers)" at bounding box center [495, 283] width 446 height 24
click at [267, 287] on input "03 September, Wednesday Auckland Afternoon 12pm - 5pm (Urgent Couriers) $9.99" at bounding box center [261, 283] width 10 height 24
radio input "true"
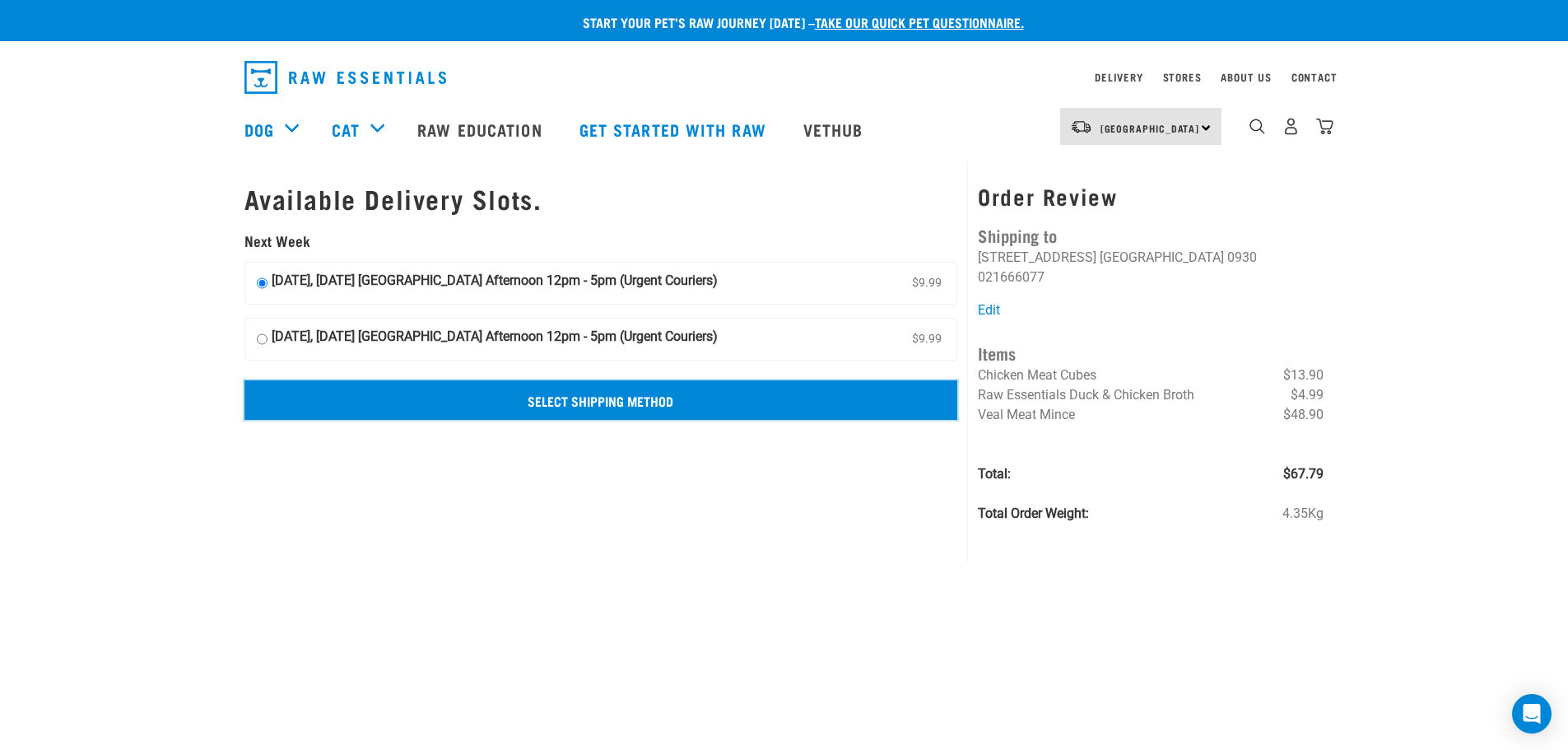
click at [676, 399] on input "Select Shipping Method" at bounding box center [601, 400] width 713 height 39
click at [587, 399] on input "Select Shipping Method" at bounding box center [601, 400] width 713 height 39
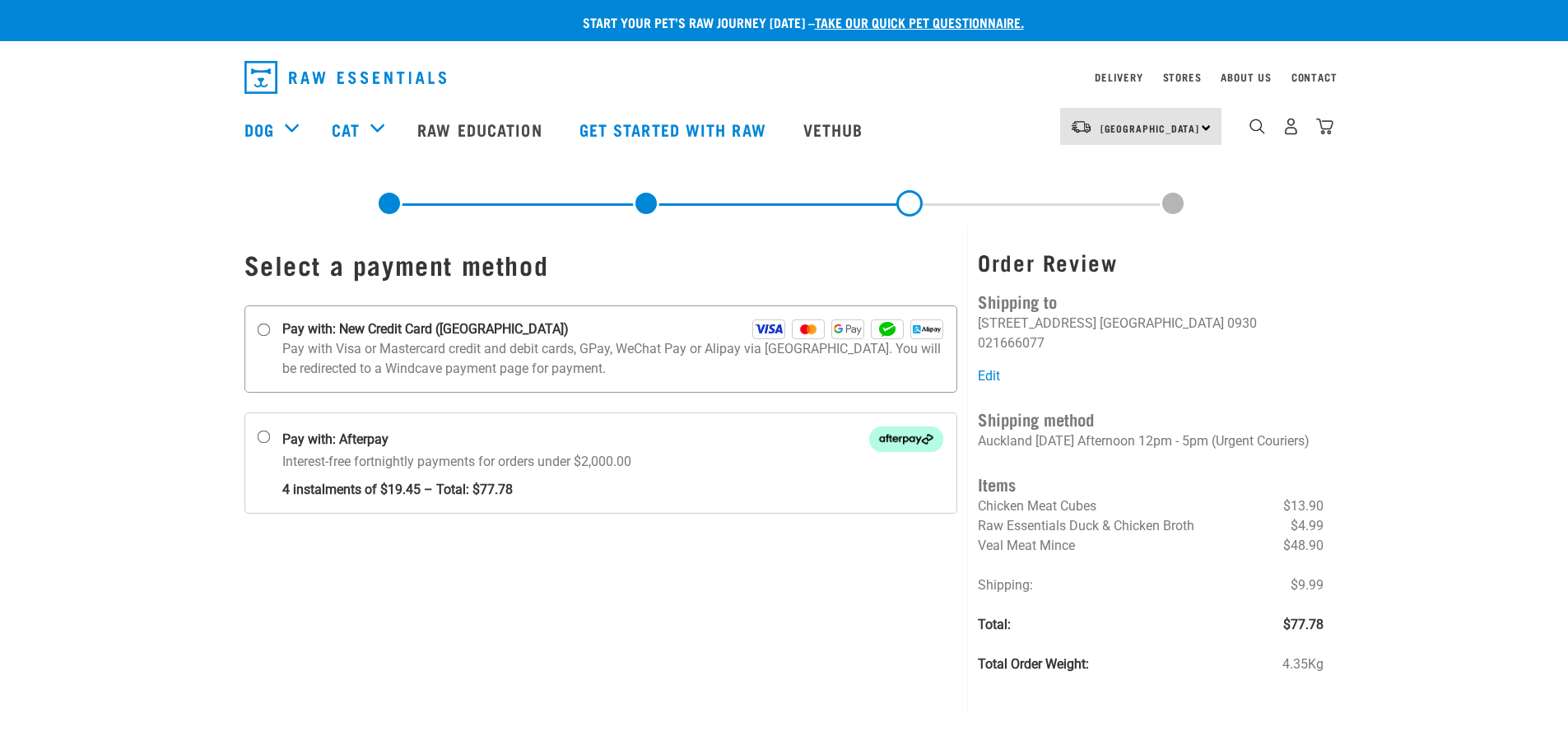
click at [477, 334] on strong "Pay with: New Credit Card ([GEOGRAPHIC_DATA])" at bounding box center [426, 329] width 287 height 20
click at [270, 334] on input "Pay with: New Credit Card ([GEOGRAPHIC_DATA])" at bounding box center [263, 330] width 13 height 13
radio input "true"
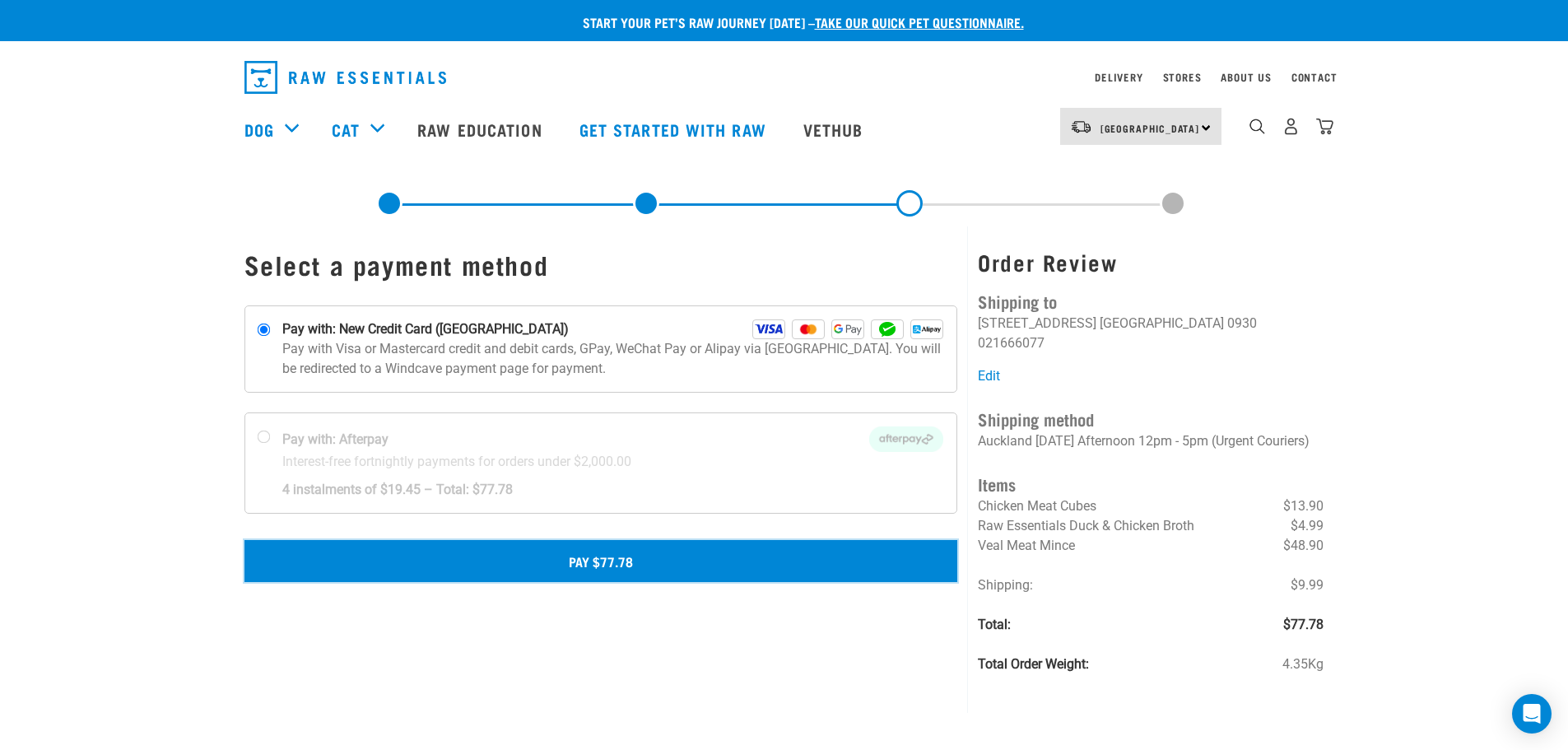
click at [598, 554] on button "Pay $77.78" at bounding box center [601, 561] width 713 height 41
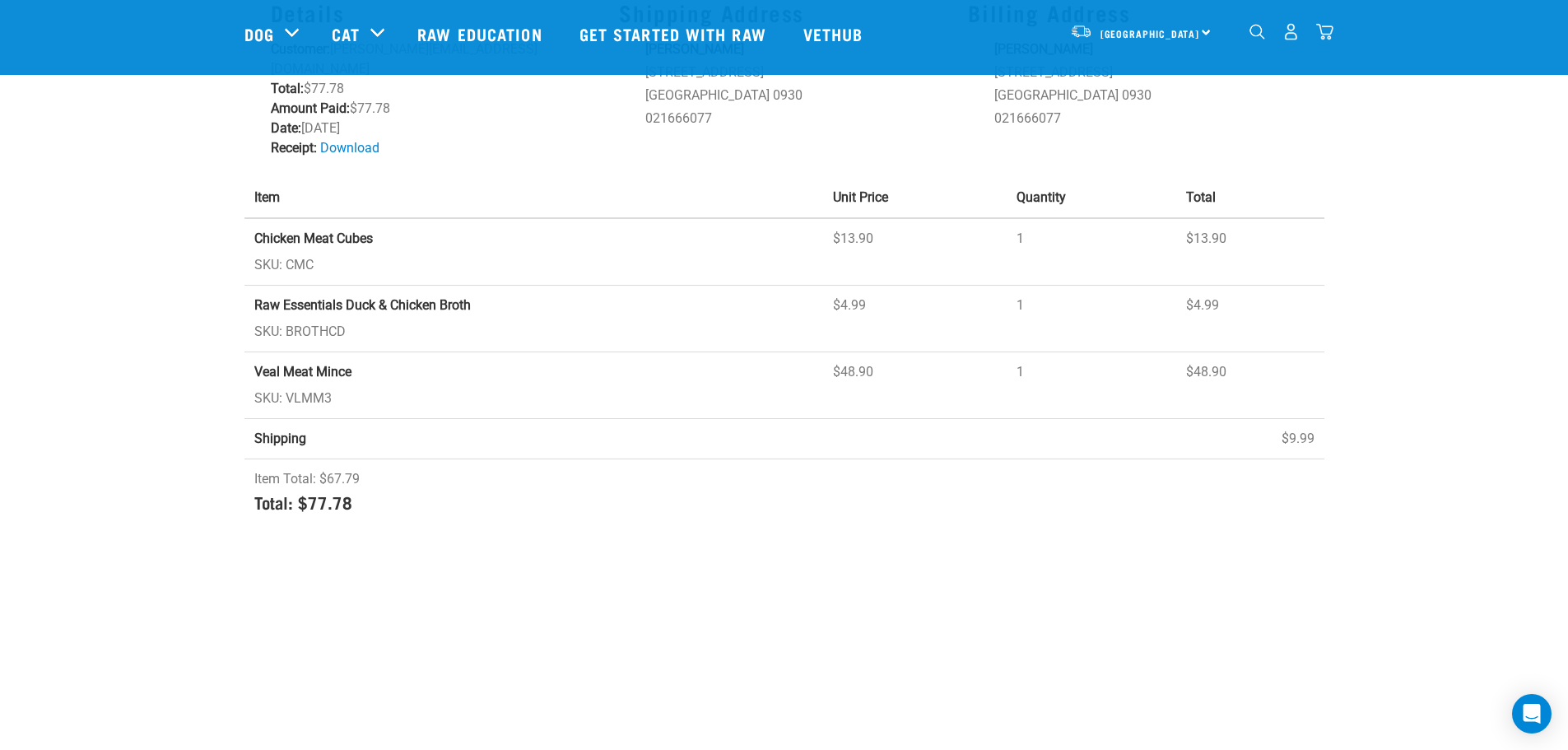
scroll to position [165, 0]
